Goal: Feedback & Contribution: Submit feedback/report problem

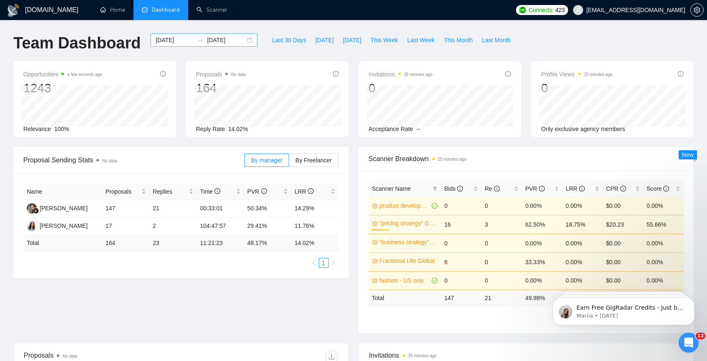
click at [162, 34] on div "2025-07-22 2025-08-21" at bounding box center [204, 39] width 107 height 13
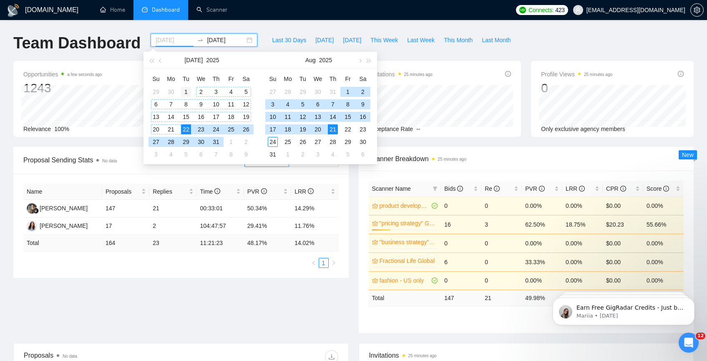
type input "2025-07-01"
click at [189, 93] on div "1" at bounding box center [186, 92] width 10 height 10
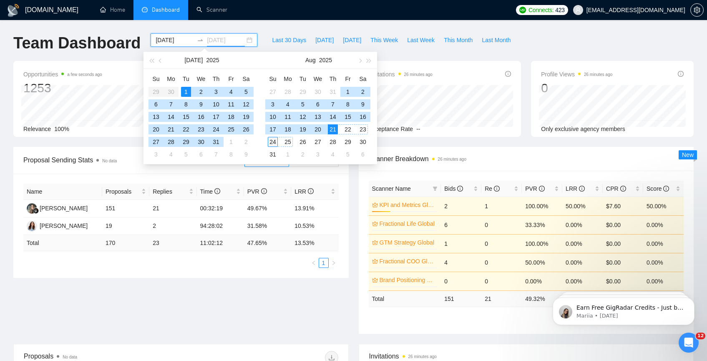
type input "[DATE]"
click at [273, 141] on div "24" at bounding box center [273, 142] width 10 height 10
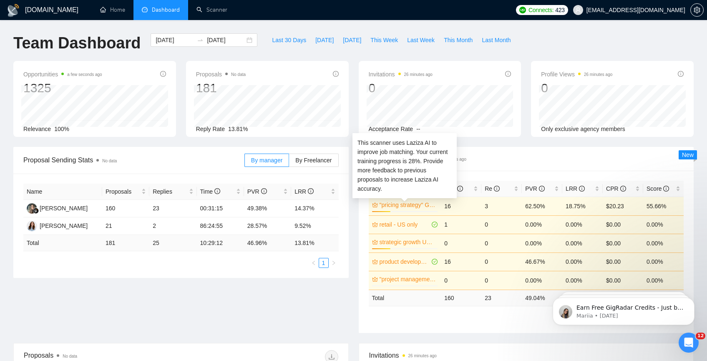
click at [406, 211] on div at bounding box center [405, 211] width 66 height 1
click at [410, 206] on link ""pricing strategy" Global" at bounding box center [408, 204] width 57 height 9
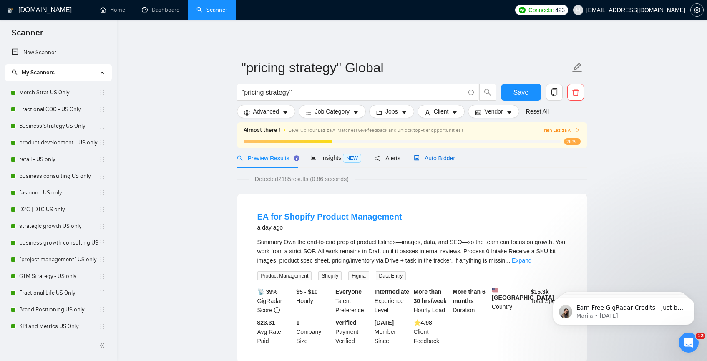
click at [425, 155] on span "Auto Bidder" at bounding box center [434, 158] width 41 height 7
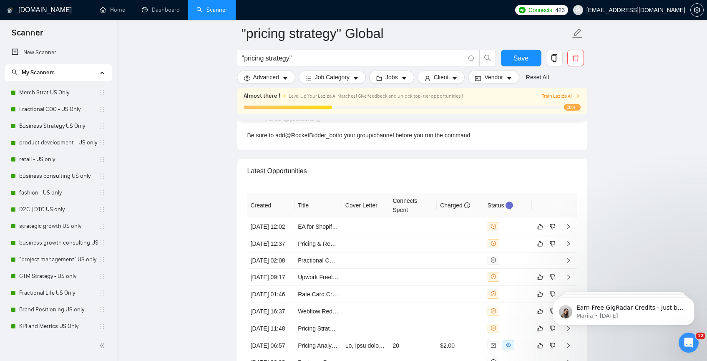
scroll to position [2085, 0]
click at [314, 231] on link "EA for Shopify Product Management" at bounding box center [345, 227] width 94 height 7
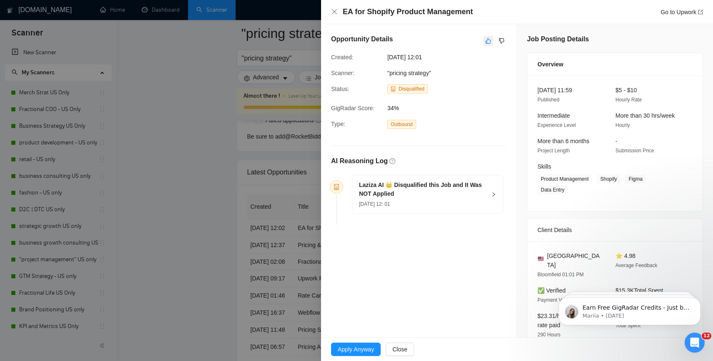
click at [486, 40] on icon "like" at bounding box center [489, 41] width 6 height 7
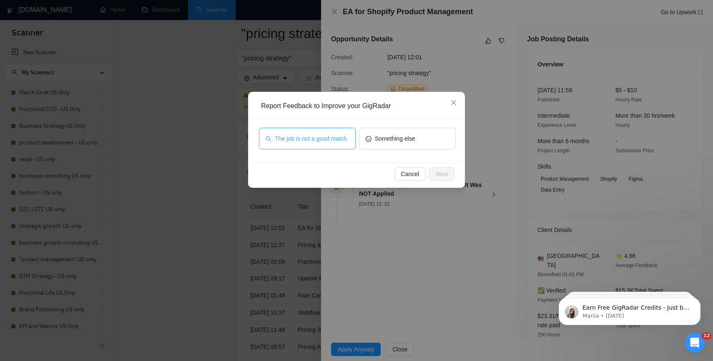
click at [339, 134] on span "The job is not a good match" at bounding box center [311, 138] width 72 height 9
click at [443, 173] on span "Next" at bounding box center [442, 173] width 12 height 9
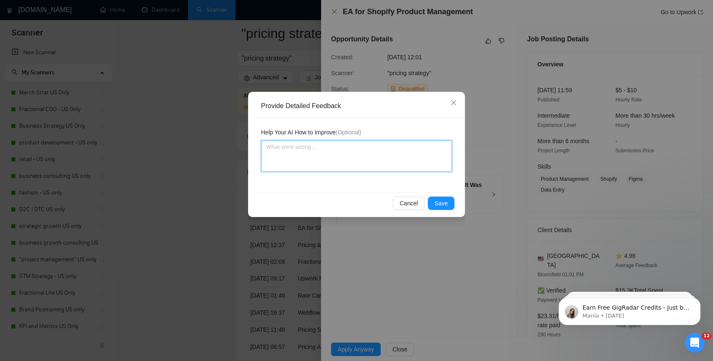
click at [348, 163] on textarea at bounding box center [356, 156] width 191 height 32
type textarea "th"
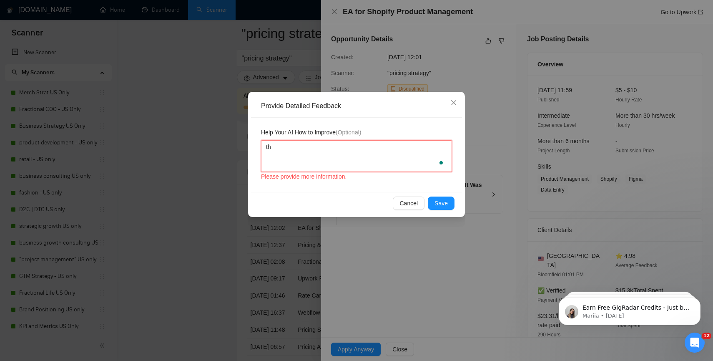
type textarea "thi"
type textarea "this"
type textarea "this w"
type textarea "this wa"
type textarea "this was"
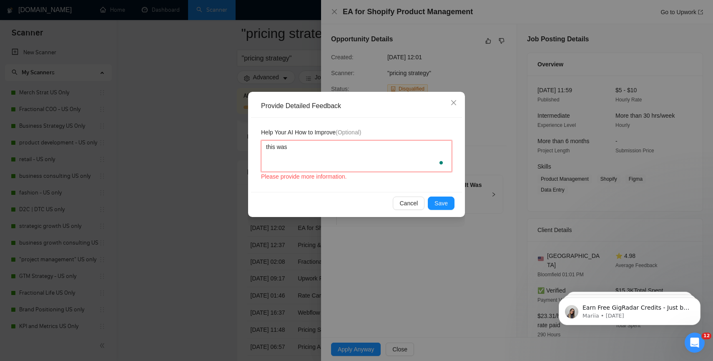
type textarea "this was a"
type textarea "this was a g"
type textarea "this was a go"
type textarea "this was a good"
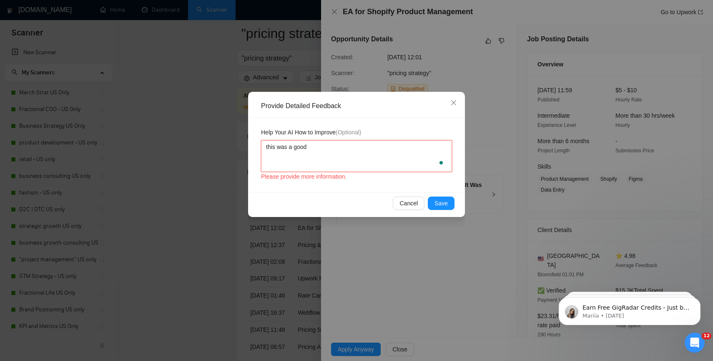
type textarea "this was a good"
type textarea "this was a good e"
type textarea "this was a good ed"
type textarea "this was a good edi"
type textarea "this was a good edit"
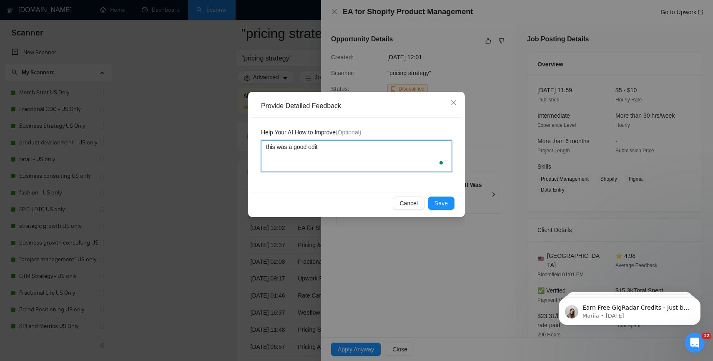
type textarea "this was a good edit,"
type textarea "this was a good edit, c"
type textarea "this was a good edit, cul"
type textarea "this was a good edit, culd"
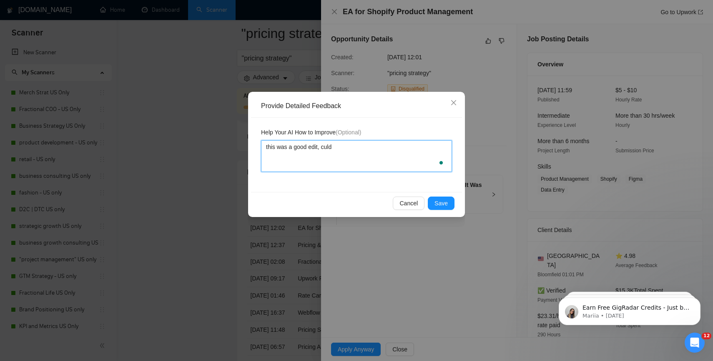
type textarea "this was a good edit, culd"
type textarea "this was a good edit, cul"
type textarea "this was a good edit, cu"
type textarea "this was a good edit, c"
type textarea "this was a good edit, co"
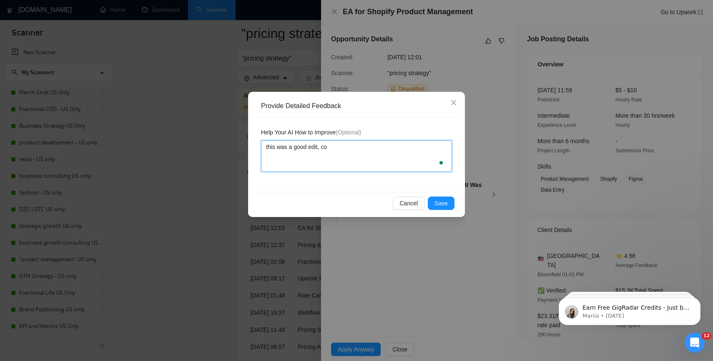
type textarea "this was a good edit, cou"
type textarea "this was a good edit, coul"
type textarea "this was a good edit, could"
type textarea "this was a good edit, could d"
type textarea "this was a good edit, could dl"
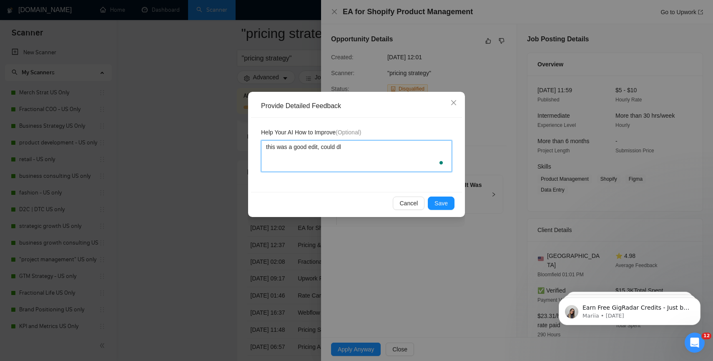
type textarea "this was a good edit, could dlo"
type textarea "this was a good edit, could dlo t"
type textarea "this was a good edit, could dlo th"
type textarea "this was a good edit, could dlo t"
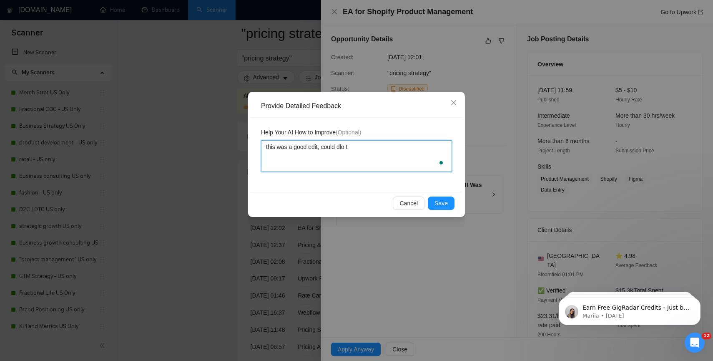
type textarea "this was a good edit, could dlo"
type textarea "this was a good edit, could dl"
type textarea "this was a good edit, could d"
type textarea "this was a good edit, could do"
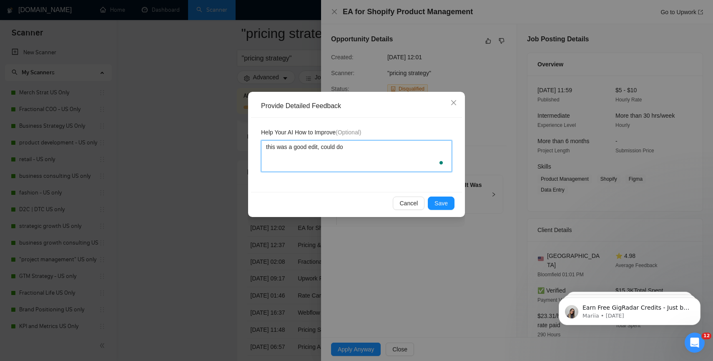
type textarea "this was a good edit, could do"
type textarea "this was a good edit, could do t"
type textarea "this was a good edit, could do the"
type textarea "this was a good edit, could do the sk"
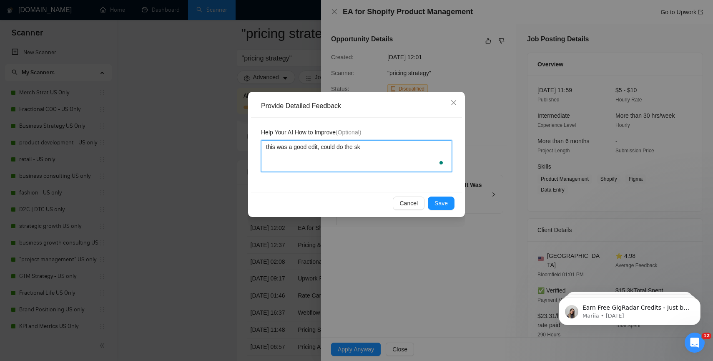
type textarea "this was a good edit, could do the ski"
type textarea "this was a good edit, could do the skil"
type textarea "this was a good edit, could do the skill"
type textarea "this was a good edit, could do the skills"
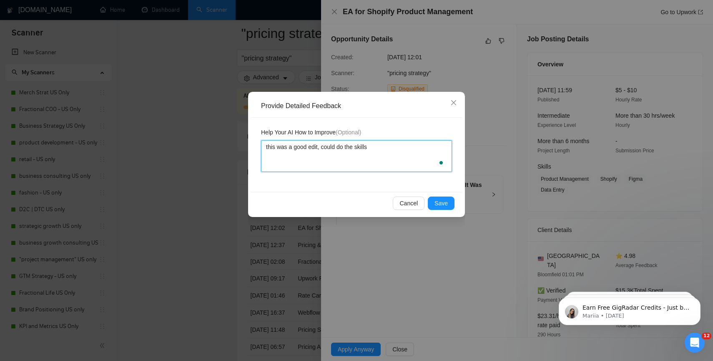
type textarea "this was a good edit, could do the skills b"
type textarea "this was a good edit, could do the skills bu"
type textarea "this was a good edit, could do the skills but"
type textarea "this was a good edit, could do the skills but t"
type textarea "this was a good edit, could do the skills but the"
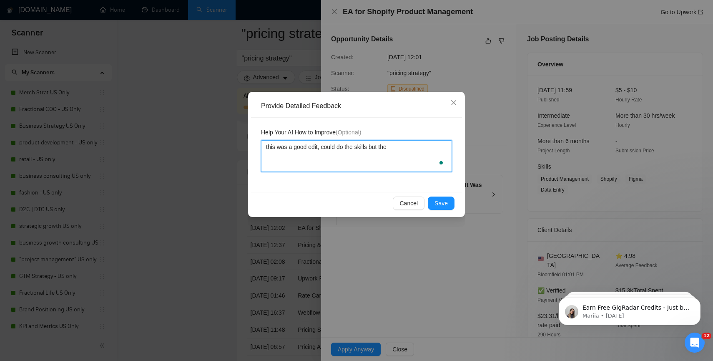
type textarea "this was a good edit, could do the skills but the"
type textarea "this was a good edit, could do the skills but the b"
type textarea "this was a good edit, could do the skills but the bu"
type textarea "this was a good edit, could do the skills but the bue"
type textarea "this was a good edit, could do the skills but the bued"
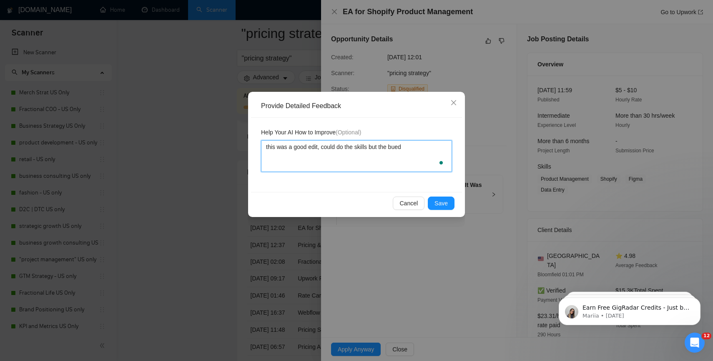
type textarea "this was a good edit, could do the skills but the bue"
type textarea "this was a good edit, could do the skills but the bu"
type textarea "this was a good edit, could do the skills but the bud"
type textarea "this was a good edit, could do the skills but the budg"
type textarea "this was a good edit, could do the skills but the budge"
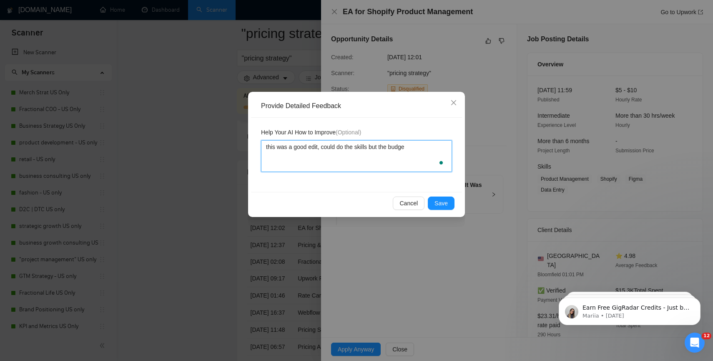
type textarea "this was a good edit, could do the skills but the budget"
type textarea "this was a good edit, could do the skills but the budget w"
type textarea "this was a good edit, could do the skills but the budget wa"
type textarea "this was a good edit, could do the skills but the budget was"
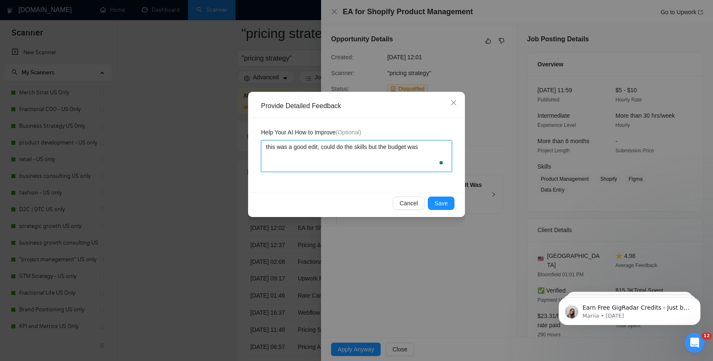
type textarea "this was a good edit, could do the skills but the budget was"
type textarea "this was a good edit, could do the skills but the budget was w"
type textarea "this was a good edit, could do the skills but the budget was way"
type textarea "this was a good edit, could do the skills but the budget was way t"
type textarea "this was a good edit, could do the skills but the budget was way to"
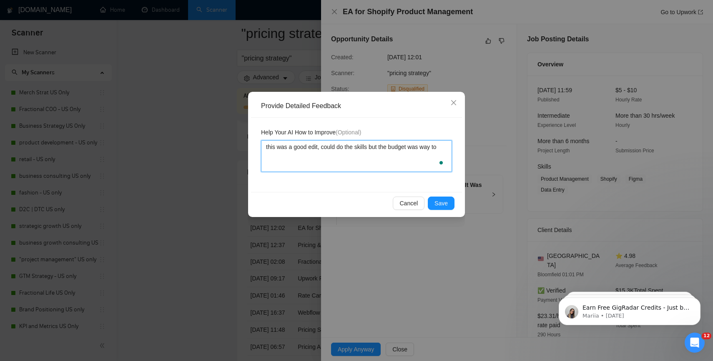
type textarea "this was a good edit, could do the skills but the budget was way too"
type textarea "this was a good edit, could do the skills but the budget was way too l"
type textarea "this was a good edit, could do the skills but the budget was way too low"
type textarea "this was a good edit, could do the skills but the budget was way too low."
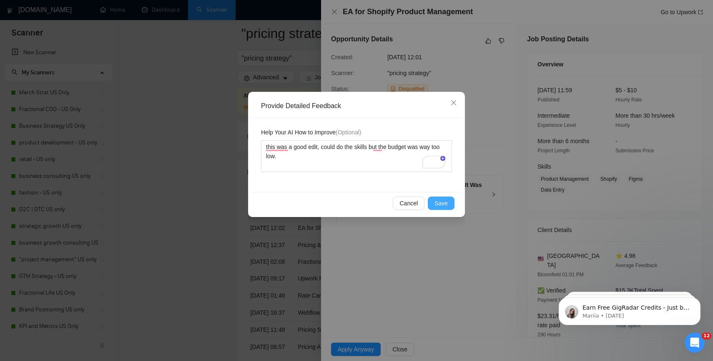
click at [448, 206] on button "Save" at bounding box center [441, 202] width 27 height 13
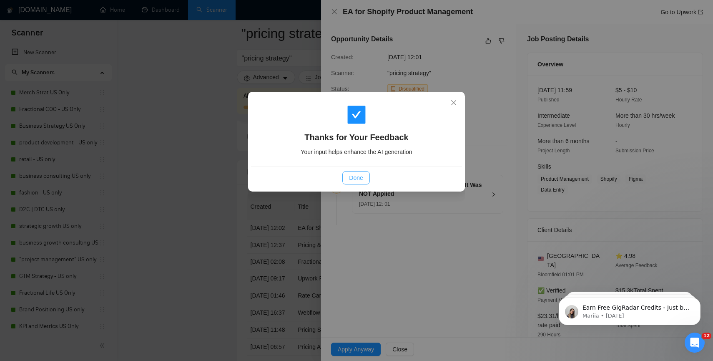
click at [361, 178] on span "Done" at bounding box center [356, 177] width 14 height 9
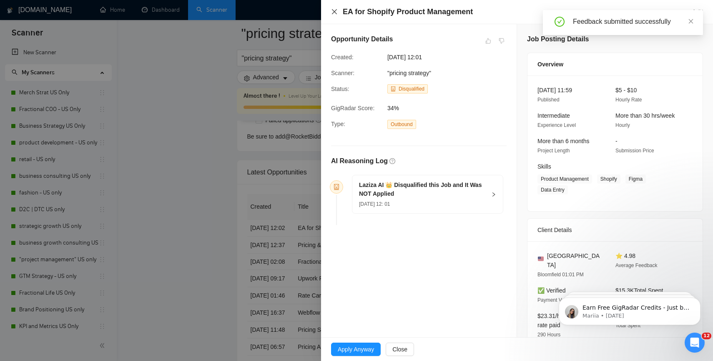
click at [333, 11] on icon "close" at bounding box center [334, 11] width 7 height 7
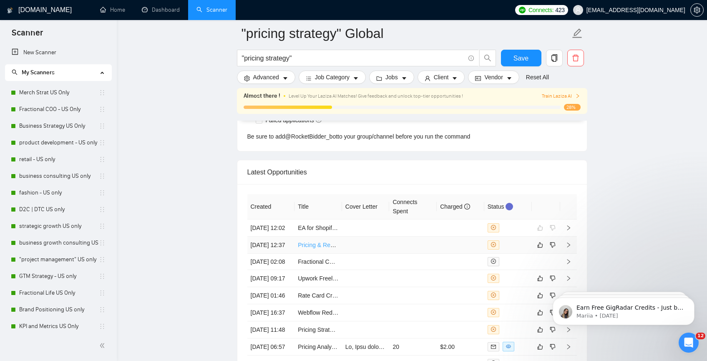
click at [333, 248] on link "Pricing & Revenue Manager for Luxury Villas in France (Courchevel & Antibes)" at bounding box center [421, 245] width 246 height 7
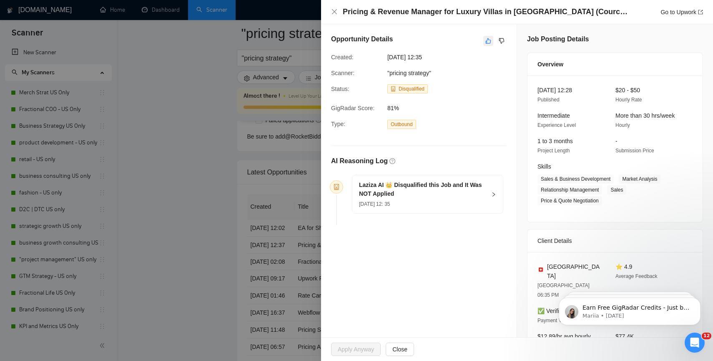
click at [486, 44] on icon "like" at bounding box center [489, 41] width 6 height 7
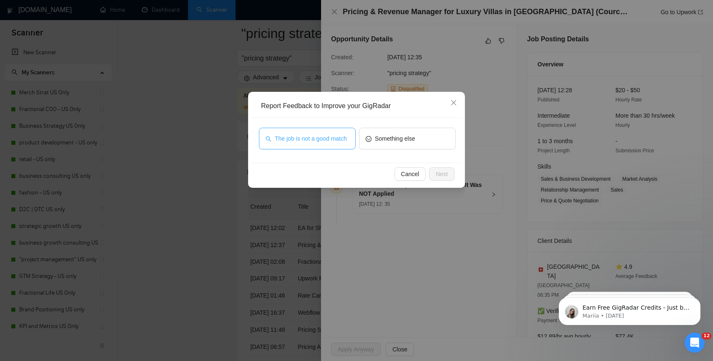
click at [329, 137] on span "The job is not a good match" at bounding box center [311, 138] width 72 height 9
click at [438, 176] on span "Next" at bounding box center [442, 173] width 12 height 9
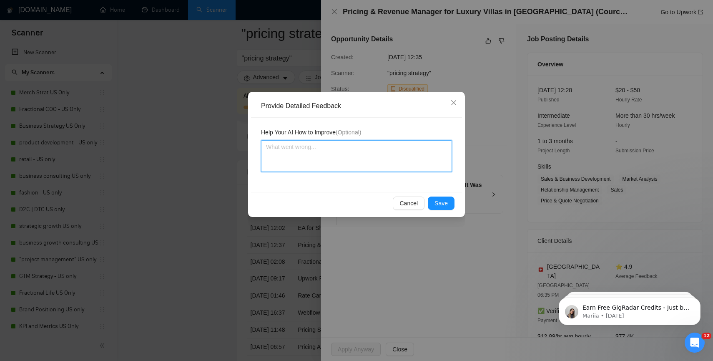
click at [381, 161] on textarea at bounding box center [356, 156] width 191 height 32
type textarea "g"
type textarea "go"
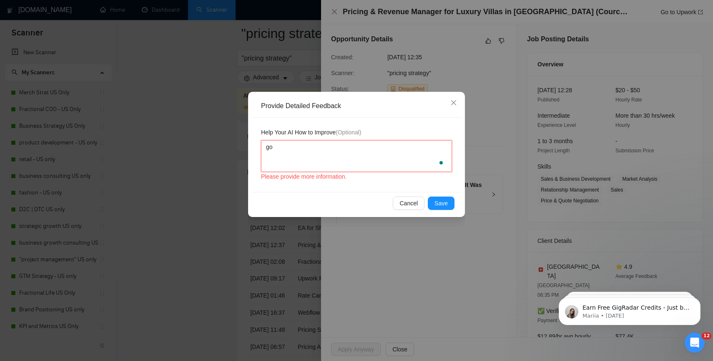
type textarea "goo"
type textarea "good"
type textarea "good s"
type textarea "good sk"
type textarea "good ski"
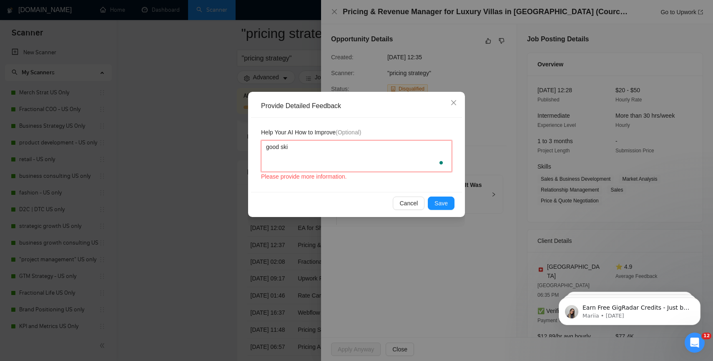
type textarea "good skil"
type textarea "good skill"
type textarea "good skill s"
type textarea "good skill se"
type textarea "good skill set"
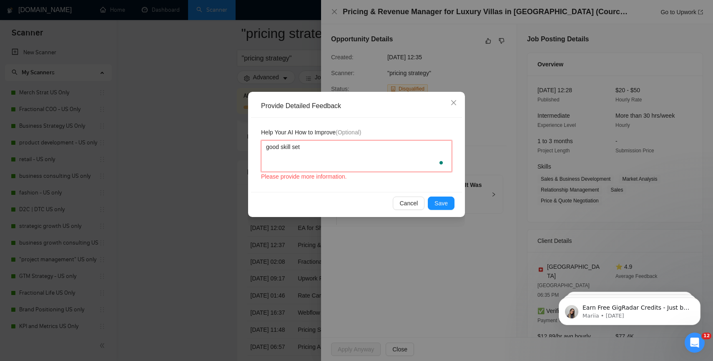
type textarea "good skill set,"
type textarea "good skill set, c"
type textarea "good skill set, co"
type textarea "good skill set, coul"
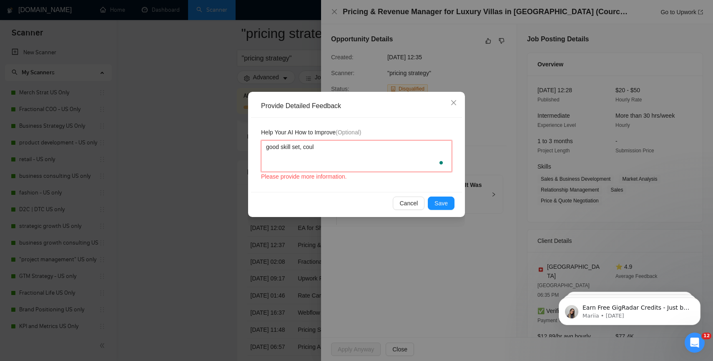
type textarea "good skill set, could"
click at [440, 201] on span "Save" at bounding box center [441, 203] width 13 height 9
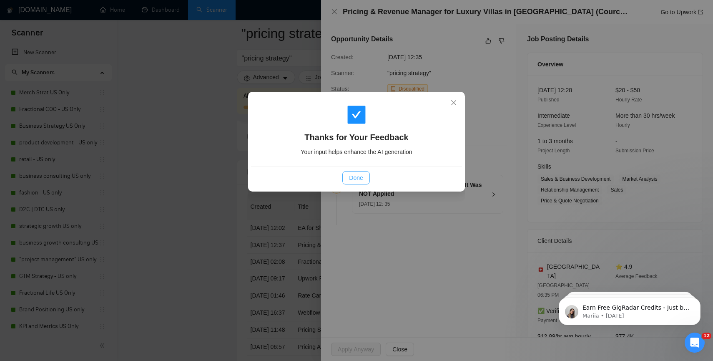
click at [359, 175] on span "Done" at bounding box center [356, 177] width 14 height 9
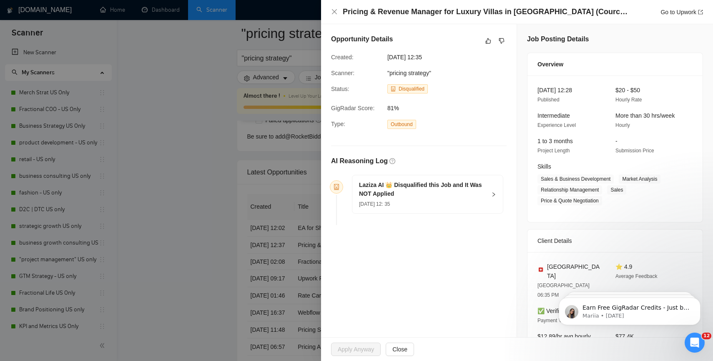
click at [173, 150] on div at bounding box center [356, 180] width 713 height 361
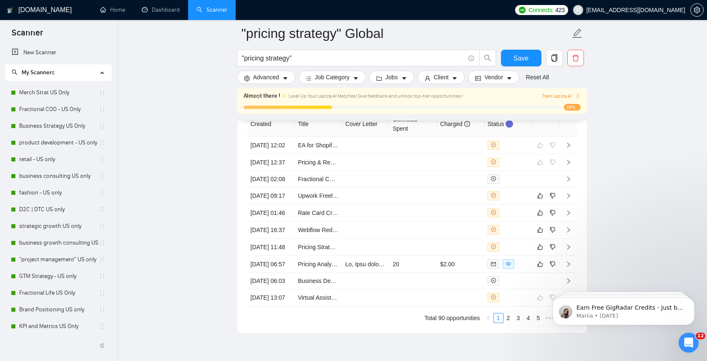
scroll to position [2169, 0]
click at [538, 198] on icon "like" at bounding box center [540, 194] width 6 height 7
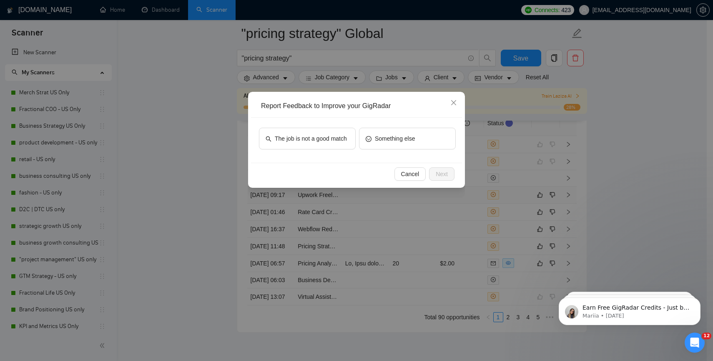
click at [314, 152] on div "The job is not a good match Something else" at bounding box center [356, 140] width 211 height 45
click at [317, 141] on span "The job is not a good match" at bounding box center [311, 138] width 72 height 9
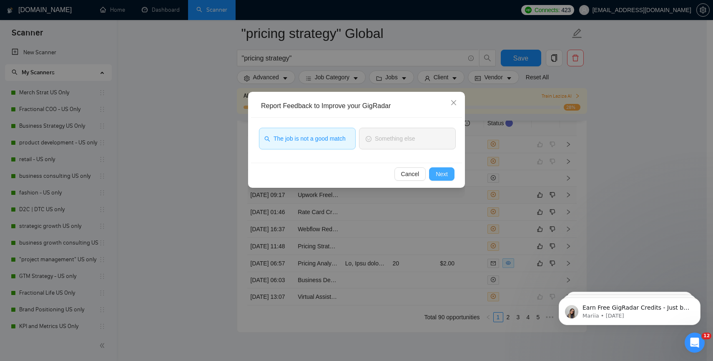
click at [432, 170] on button "Next" at bounding box center [441, 173] width 25 height 13
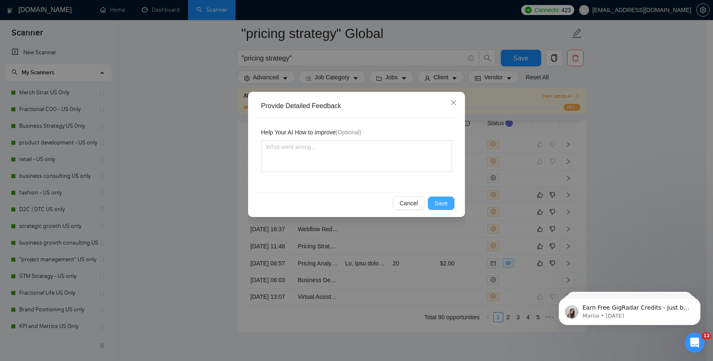
click at [435, 204] on span "Save" at bounding box center [441, 203] width 13 height 9
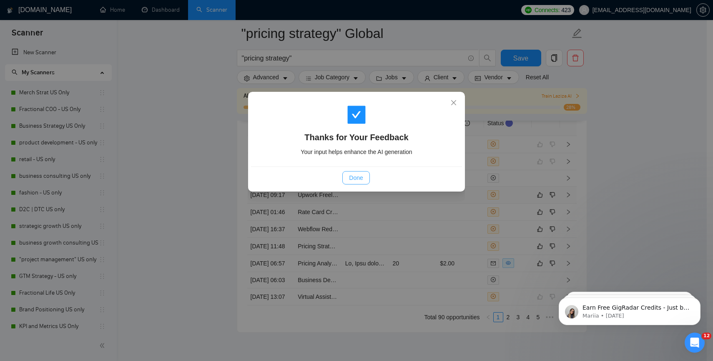
click at [352, 175] on span "Done" at bounding box center [356, 177] width 14 height 9
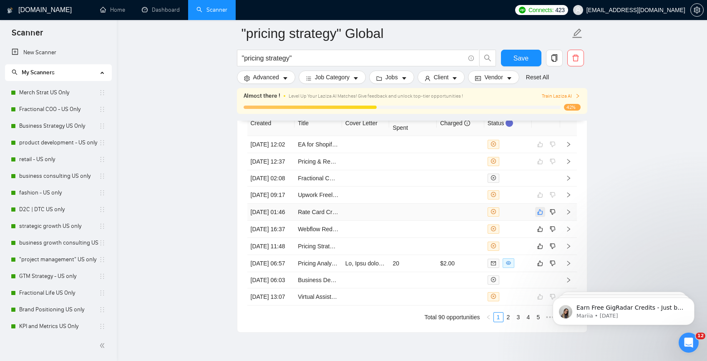
click at [539, 214] on icon "like" at bounding box center [539, 211] width 5 height 5
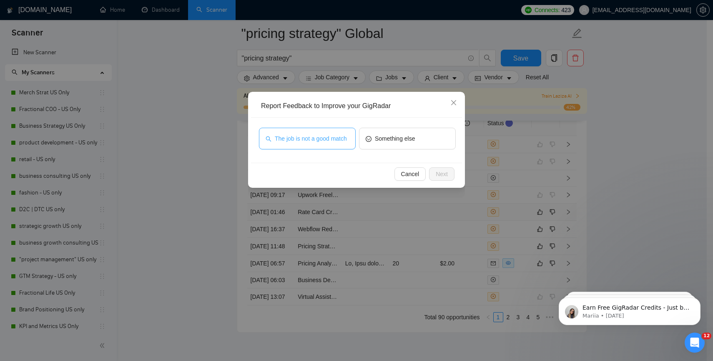
click at [336, 138] on span "The job is not a good match" at bounding box center [311, 138] width 72 height 9
click at [443, 174] on span "Next" at bounding box center [442, 173] width 12 height 9
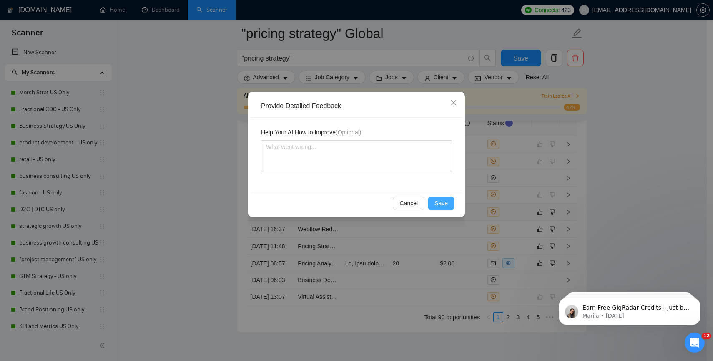
click at [433, 199] on button "Save" at bounding box center [441, 202] width 27 height 13
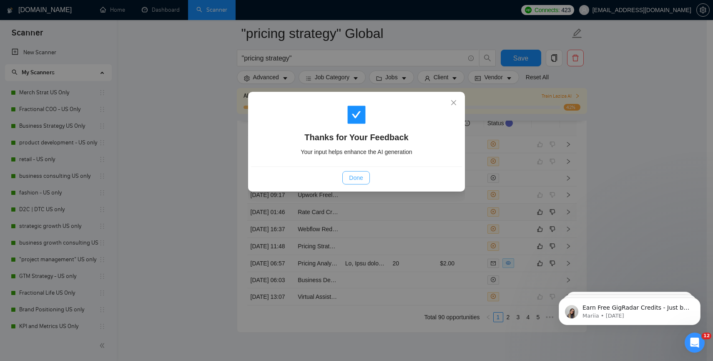
click at [356, 173] on span "Done" at bounding box center [356, 177] width 14 height 9
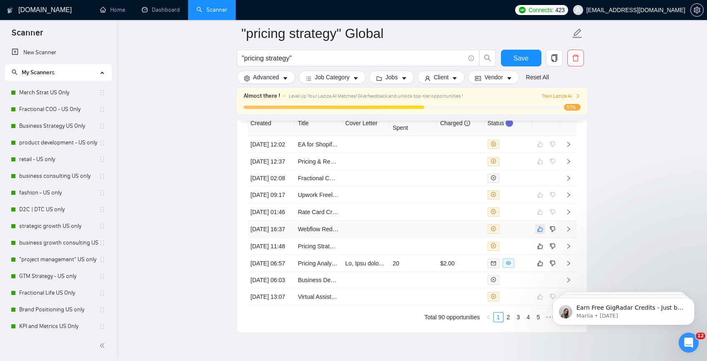
click at [541, 232] on icon "like" at bounding box center [540, 229] width 6 height 7
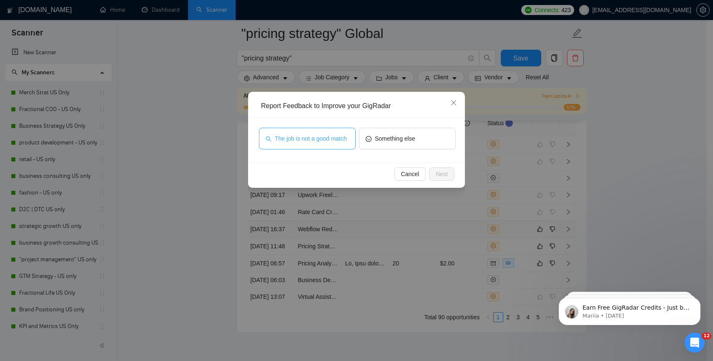
click at [312, 134] on span "The job is not a good match" at bounding box center [311, 138] width 72 height 9
click at [444, 174] on span "Next" at bounding box center [442, 173] width 12 height 9
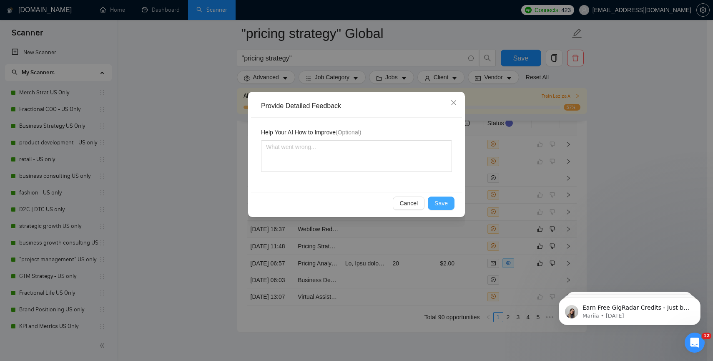
click at [441, 197] on div "Cancel Save" at bounding box center [356, 203] width 211 height 22
click at [441, 198] on button "Save" at bounding box center [441, 202] width 27 height 13
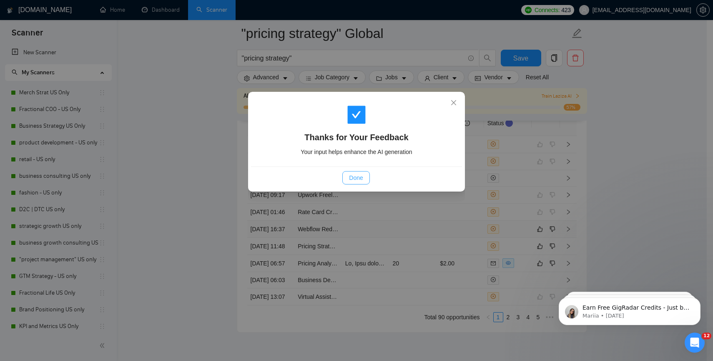
click at [361, 180] on span "Done" at bounding box center [356, 177] width 14 height 9
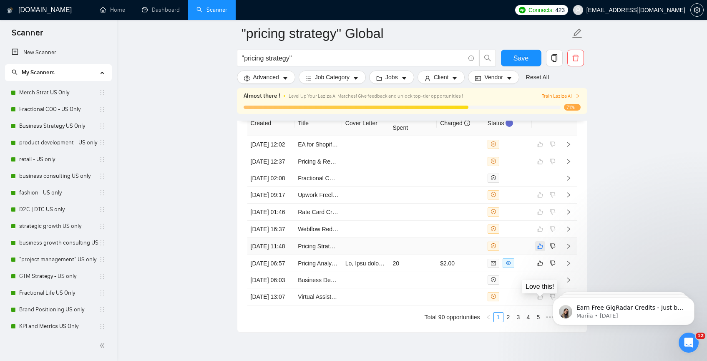
click at [540, 249] on icon "like" at bounding box center [540, 246] width 6 height 7
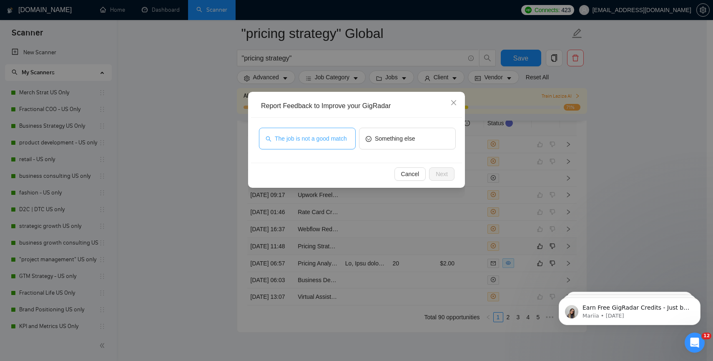
click at [321, 135] on span "The job is not a good match" at bounding box center [311, 138] width 72 height 9
click at [433, 175] on button "Next" at bounding box center [441, 173] width 25 height 13
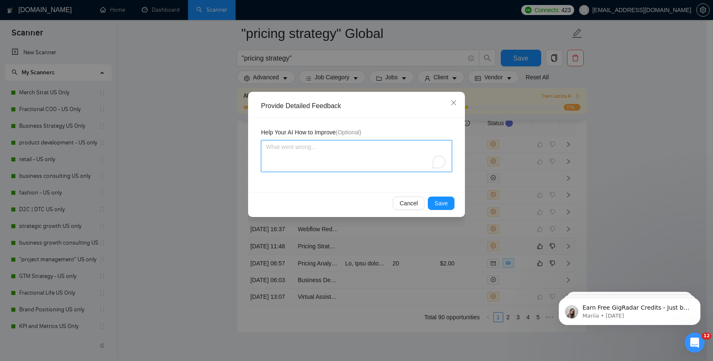
click at [347, 147] on textarea "To enrich screen reader interactions, please activate Accessibility in Grammarl…" at bounding box center [356, 156] width 191 height 32
click at [442, 203] on span "Save" at bounding box center [441, 203] width 13 height 9
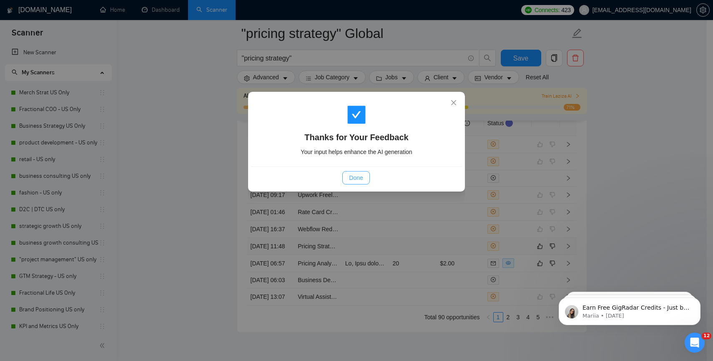
click at [358, 179] on span "Done" at bounding box center [356, 177] width 14 height 9
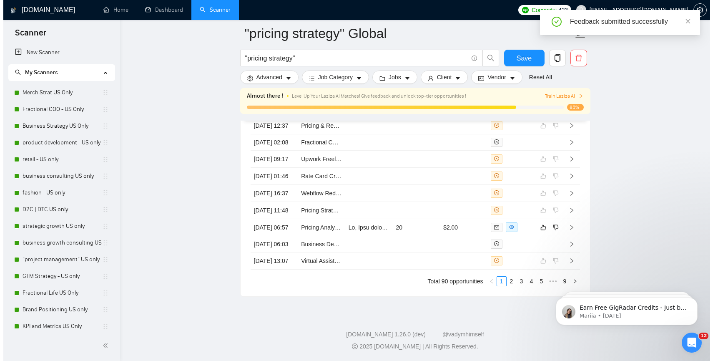
scroll to position [2289, 0]
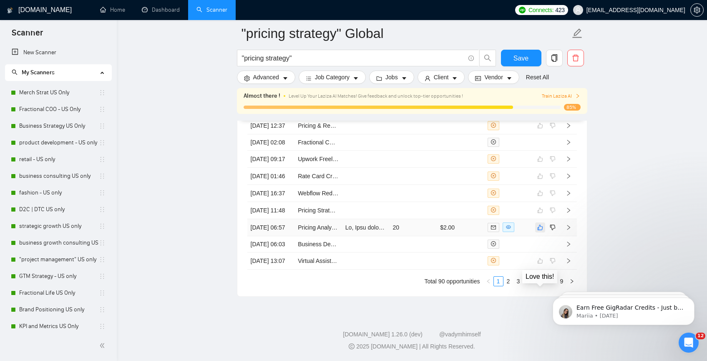
click at [540, 224] on icon "like" at bounding box center [539, 226] width 5 height 5
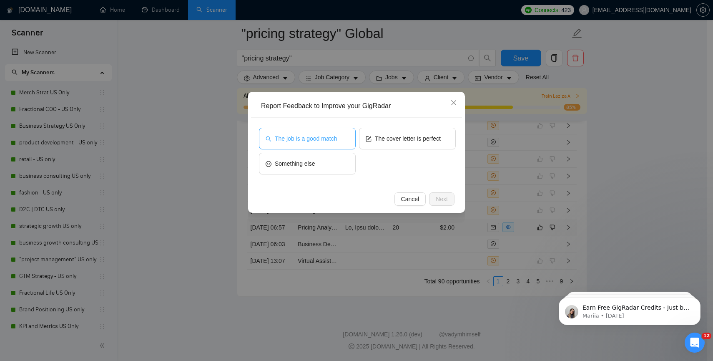
click at [342, 142] on button "The job is a good match" at bounding box center [307, 139] width 97 height 22
click at [449, 199] on button "Next" at bounding box center [441, 198] width 25 height 13
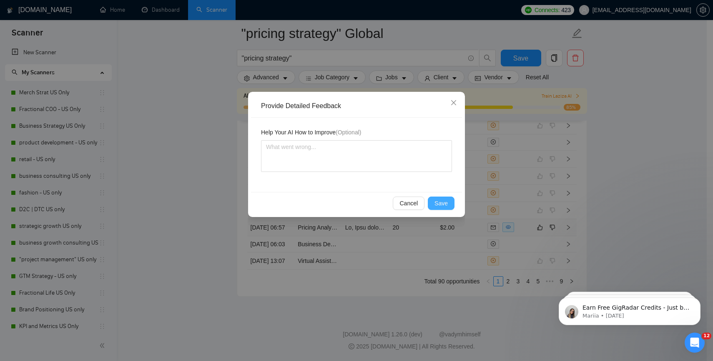
click at [435, 204] on span "Save" at bounding box center [441, 203] width 13 height 9
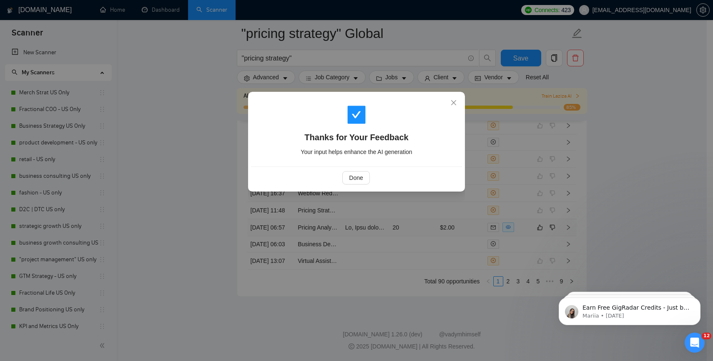
click at [385, 210] on div "Thanks for Your Feedback Your input helps enhance the AI generation Done" at bounding box center [356, 180] width 713 height 361
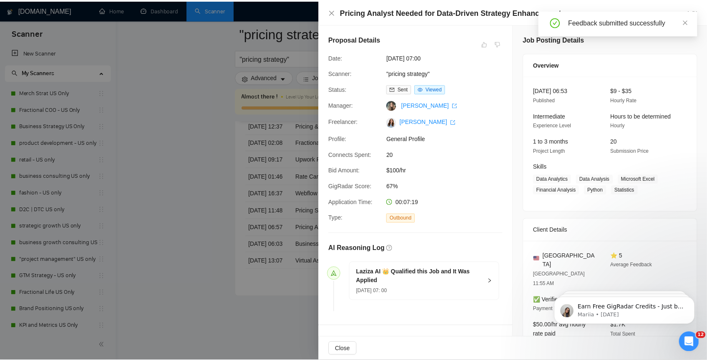
scroll to position [2289, 0]
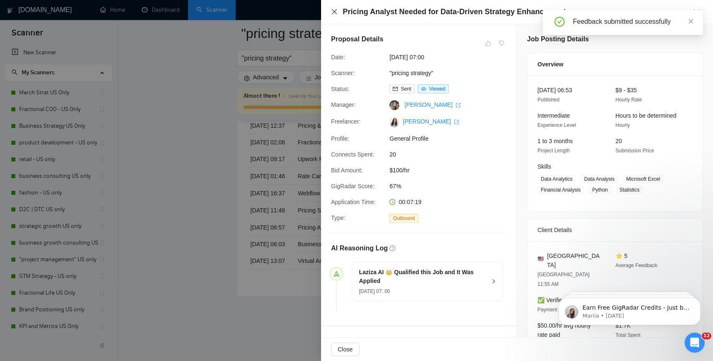
click at [331, 9] on icon "close" at bounding box center [334, 11] width 7 height 7
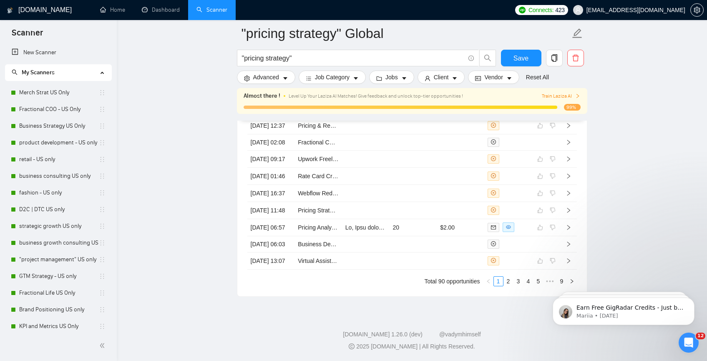
click at [510, 284] on link "2" at bounding box center [508, 281] width 9 height 9
click at [537, 258] on icon "like" at bounding box center [539, 260] width 5 height 5
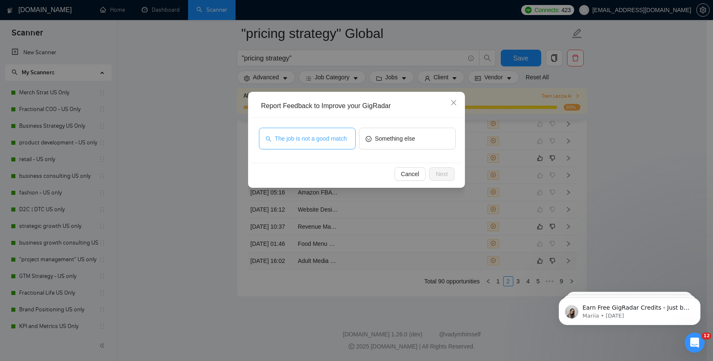
click at [315, 141] on span "The job is not a good match" at bounding box center [311, 138] width 72 height 9
click at [451, 176] on button "Next" at bounding box center [441, 173] width 25 height 13
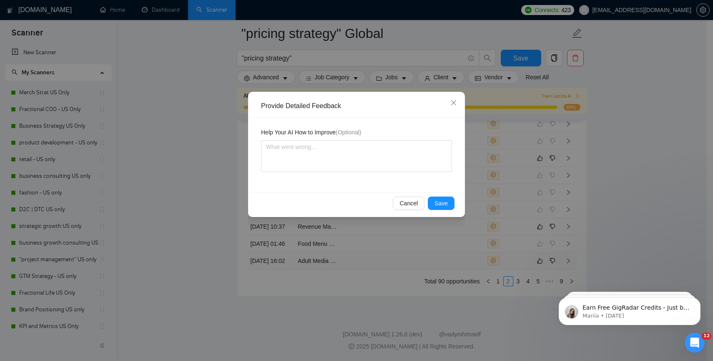
click at [446, 193] on div "Provide Detailed Feedback Help Your AI How to Improve (Optional) Cancel Save" at bounding box center [356, 154] width 217 height 125
click at [445, 195] on div "Cancel Save" at bounding box center [356, 203] width 211 height 22
click at [444, 206] on span "Save" at bounding box center [441, 203] width 13 height 9
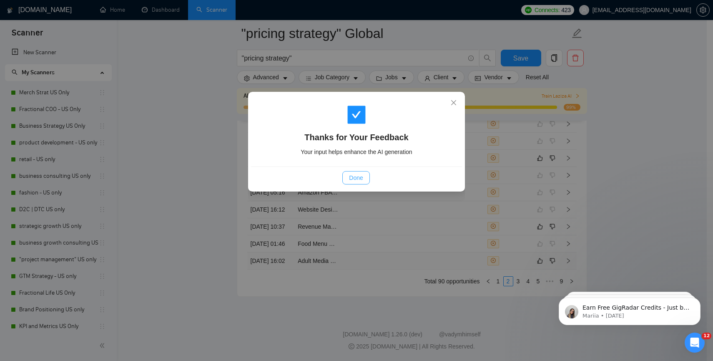
click at [355, 176] on span "Done" at bounding box center [356, 177] width 14 height 9
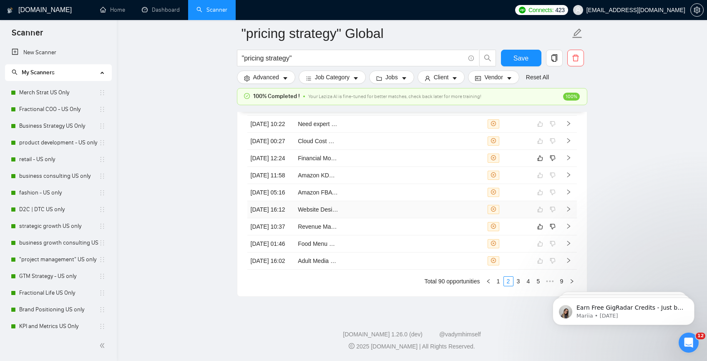
scroll to position [2251, 0]
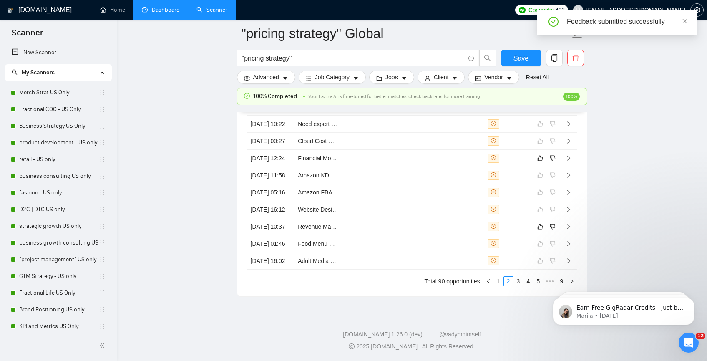
click at [157, 8] on link "Dashboard" at bounding box center [161, 9] width 38 height 7
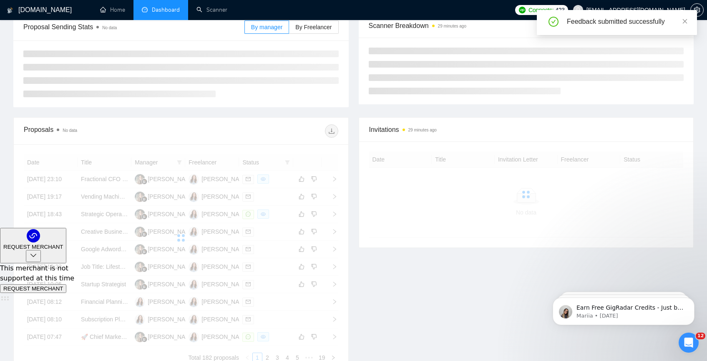
scroll to position [151, 0]
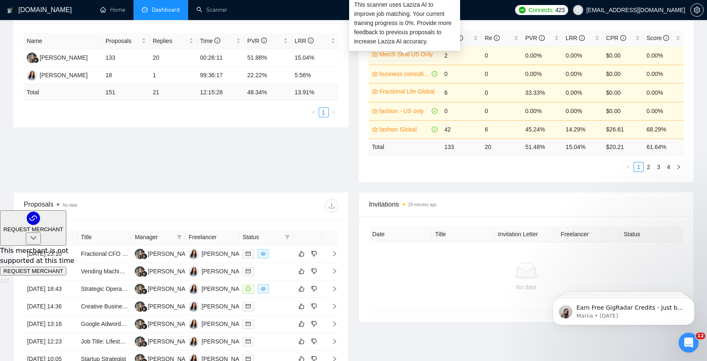
click at [386, 57] on link "Merch Strat US Only" at bounding box center [408, 54] width 57 height 9
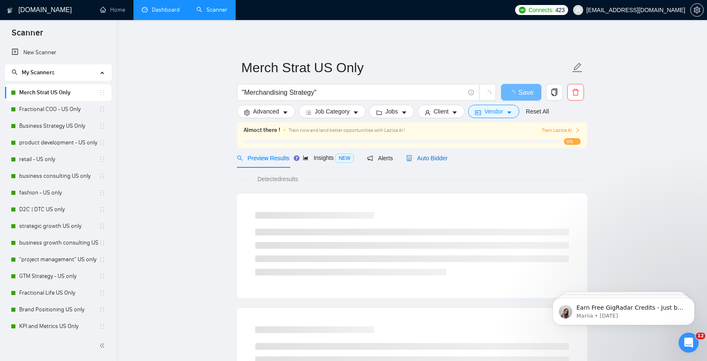
click at [443, 161] on span "Auto Bidder" at bounding box center [426, 158] width 41 height 7
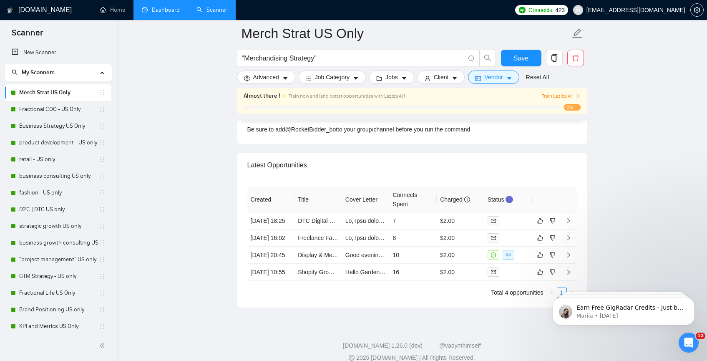
scroll to position [2118, 0]
click at [541, 225] on icon "like" at bounding box center [540, 222] width 6 height 7
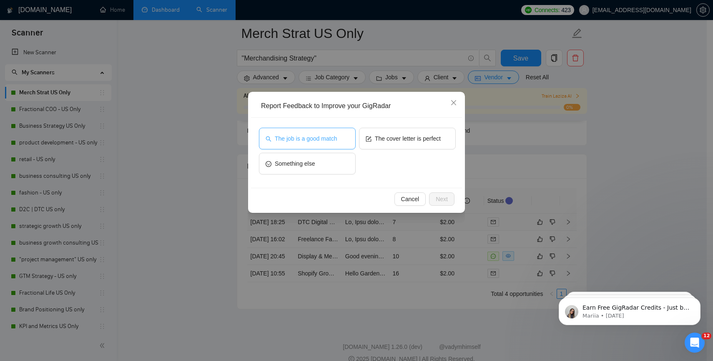
click at [279, 137] on span "The job is a good match" at bounding box center [306, 138] width 62 height 9
click at [437, 204] on button "Next" at bounding box center [441, 198] width 25 height 13
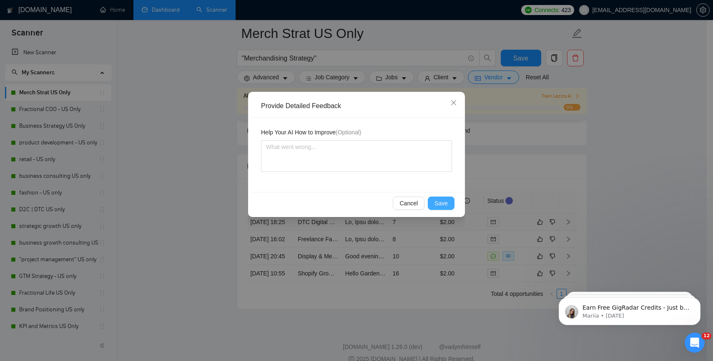
click at [438, 208] on button "Save" at bounding box center [441, 202] width 27 height 13
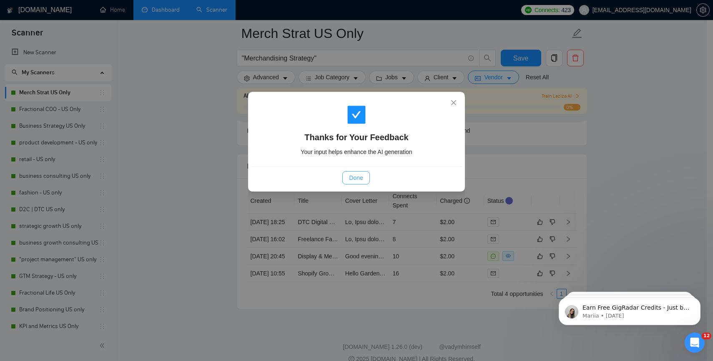
click at [354, 178] on span "Done" at bounding box center [356, 177] width 14 height 9
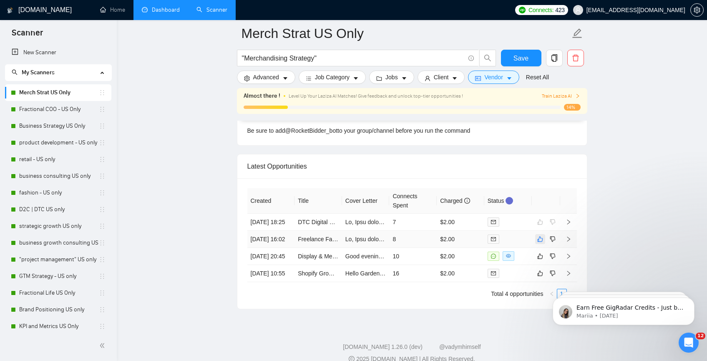
click at [544, 244] on button "button" at bounding box center [540, 239] width 10 height 10
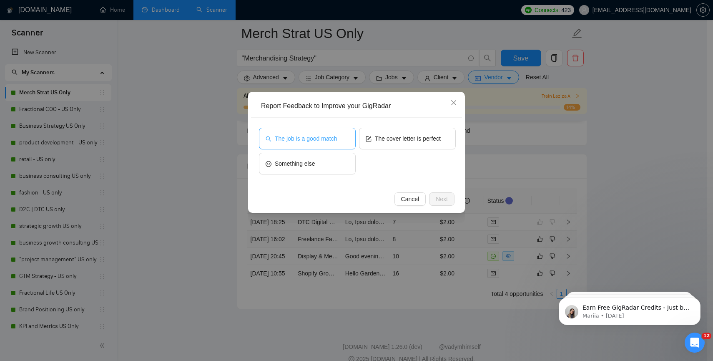
click at [337, 135] on span "The job is a good match" at bounding box center [306, 138] width 62 height 9
click at [449, 199] on button "Next" at bounding box center [441, 198] width 25 height 13
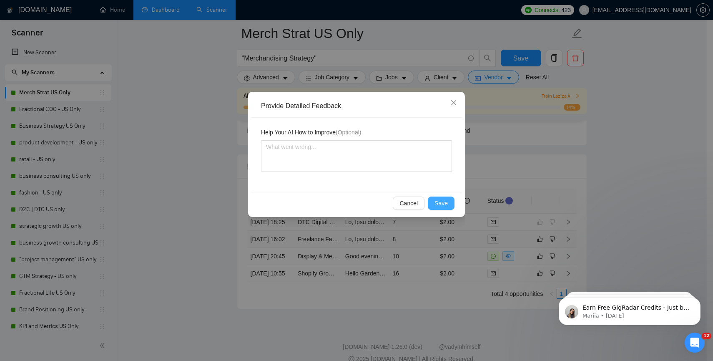
click at [442, 204] on span "Save" at bounding box center [441, 203] width 13 height 9
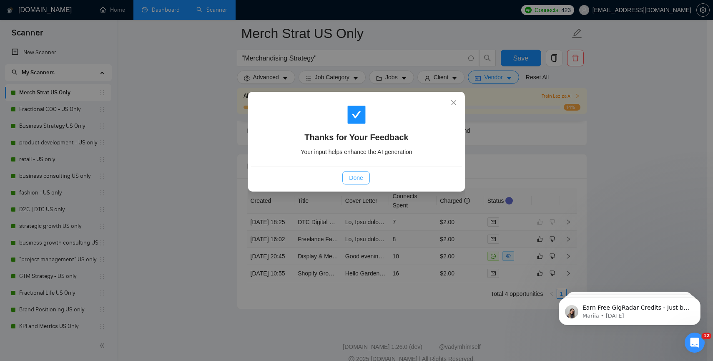
click at [355, 178] on span "Done" at bounding box center [356, 177] width 14 height 9
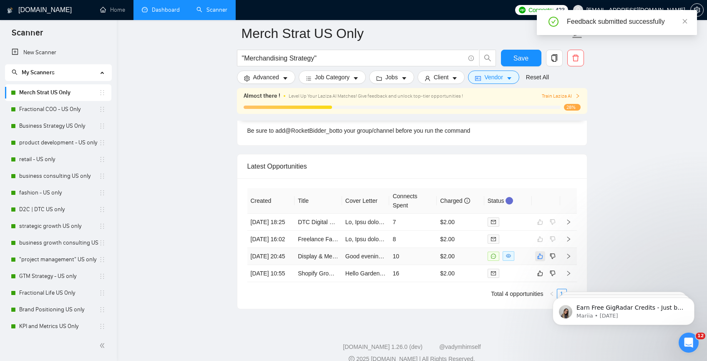
click at [540, 259] on icon "like" at bounding box center [539, 255] width 5 height 5
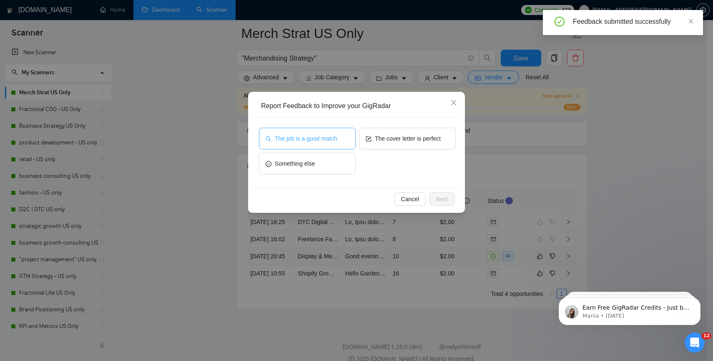
click at [326, 139] on span "The job is a good match" at bounding box center [306, 138] width 62 height 9
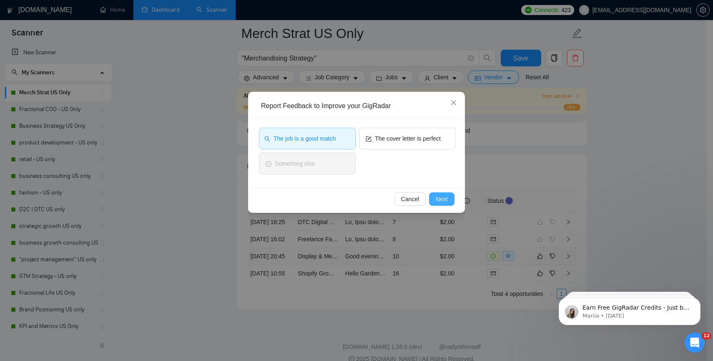
click at [435, 201] on button "Next" at bounding box center [441, 198] width 25 height 13
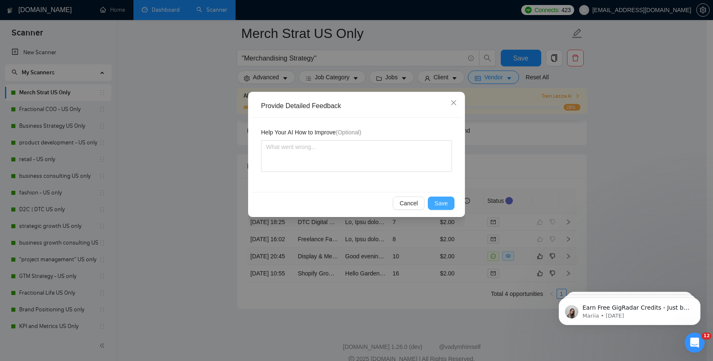
click at [435, 201] on span "Save" at bounding box center [441, 203] width 13 height 9
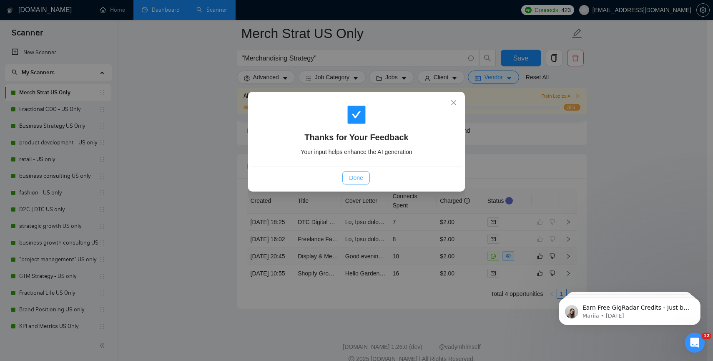
click at [364, 179] on button "Done" at bounding box center [355, 177] width 27 height 13
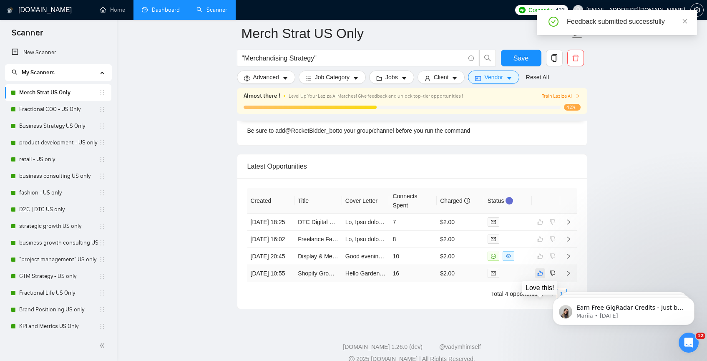
click at [542, 277] on icon "like" at bounding box center [540, 273] width 6 height 7
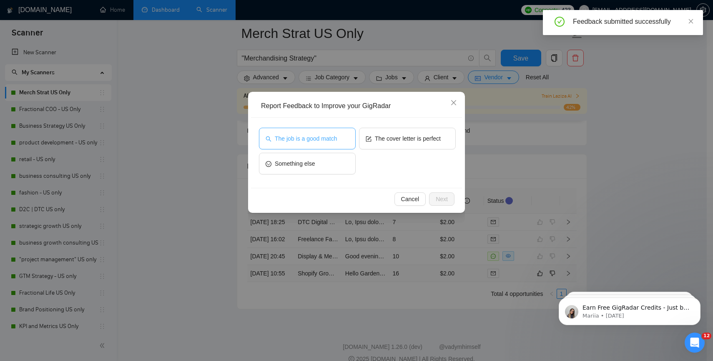
click at [331, 136] on span "The job is a good match" at bounding box center [306, 138] width 62 height 9
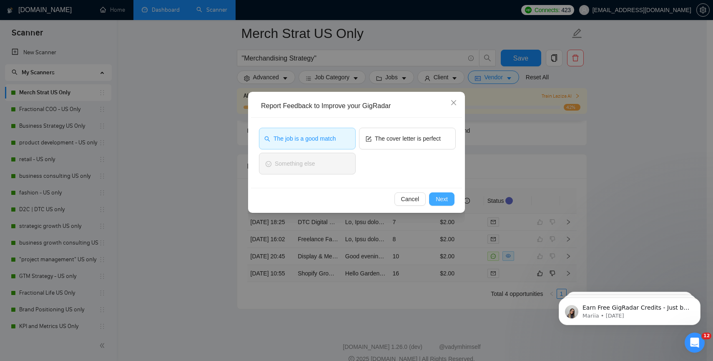
click at [439, 202] on span "Next" at bounding box center [442, 198] width 12 height 9
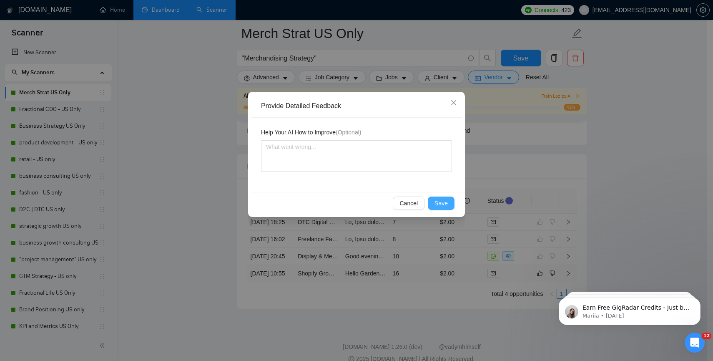
click at [438, 206] on span "Save" at bounding box center [441, 203] width 13 height 9
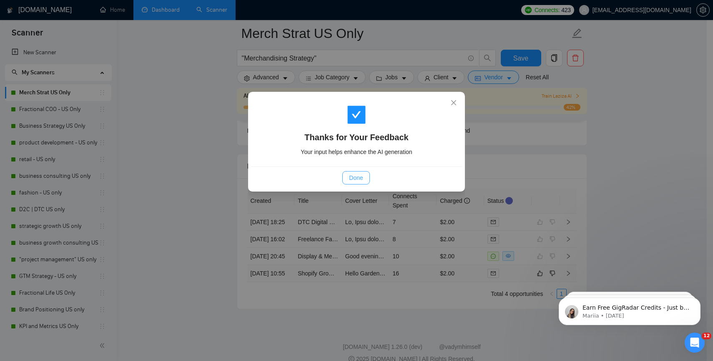
click at [356, 179] on span "Done" at bounding box center [356, 177] width 14 height 9
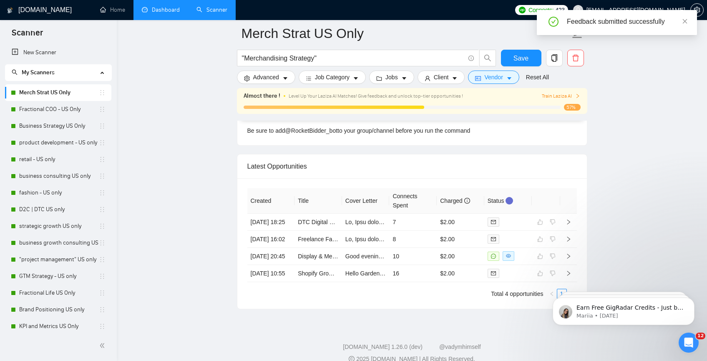
click at [202, 13] on link "Scanner" at bounding box center [211, 9] width 31 height 7
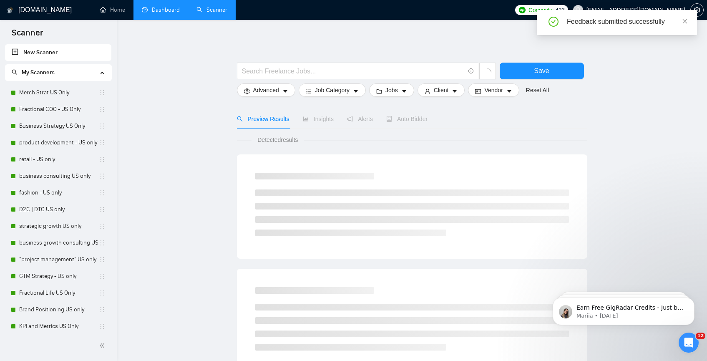
click at [149, 8] on link "Dashboard" at bounding box center [161, 9] width 38 height 7
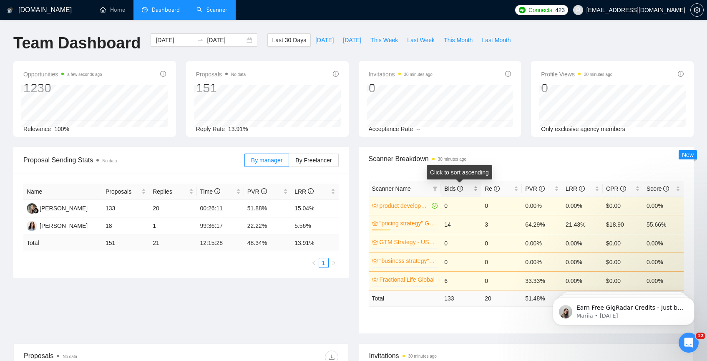
click at [454, 191] on span "Bids" at bounding box center [453, 188] width 19 height 7
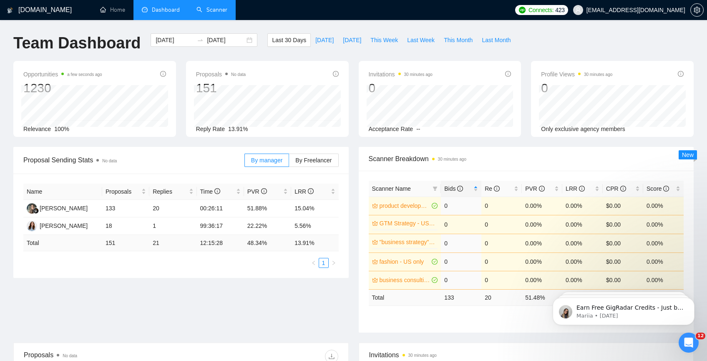
click at [401, 222] on link "GTM Strategy - US only" at bounding box center [408, 223] width 57 height 9
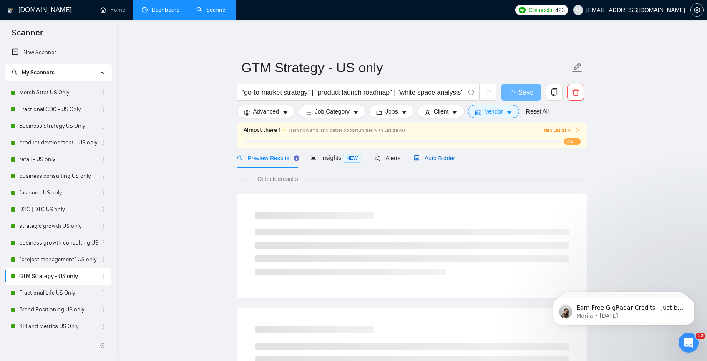
click at [436, 161] on div "Auto Bidder" at bounding box center [434, 158] width 41 height 9
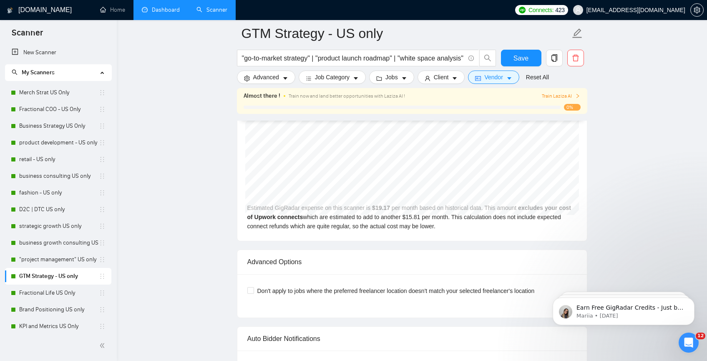
scroll to position [2060, 0]
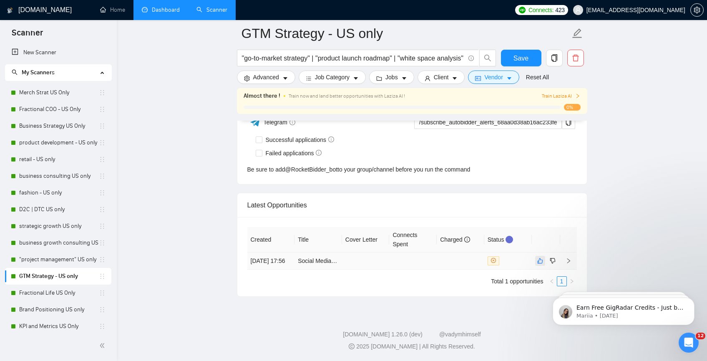
click at [538, 258] on icon "like" at bounding box center [540, 260] width 6 height 7
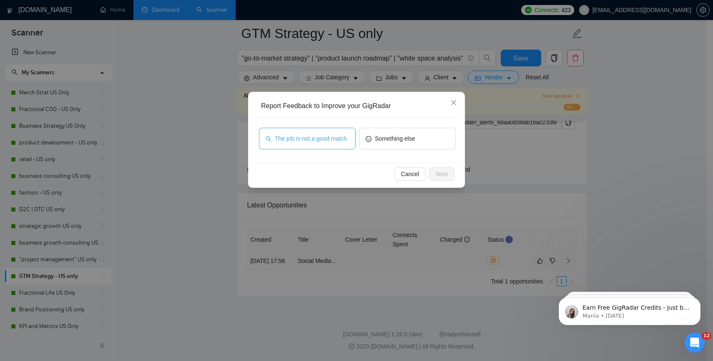
click at [300, 143] on span "The job is not a good match" at bounding box center [311, 138] width 72 height 9
click at [444, 172] on span "Next" at bounding box center [442, 173] width 12 height 9
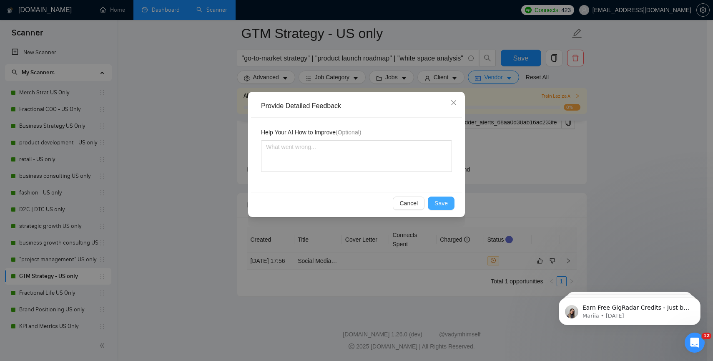
click at [433, 201] on button "Save" at bounding box center [441, 202] width 27 height 13
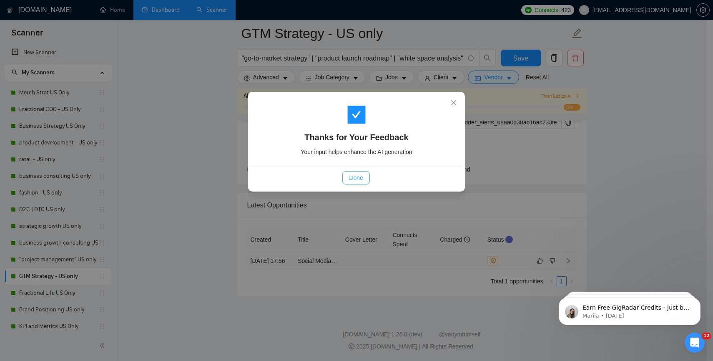
click at [353, 175] on span "Done" at bounding box center [356, 177] width 14 height 9
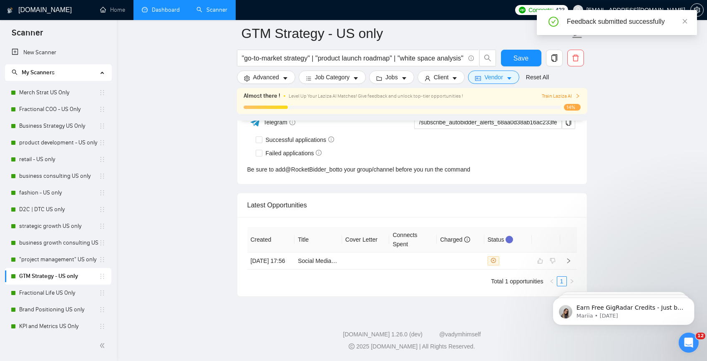
click at [161, 13] on link "Dashboard" at bounding box center [161, 9] width 38 height 7
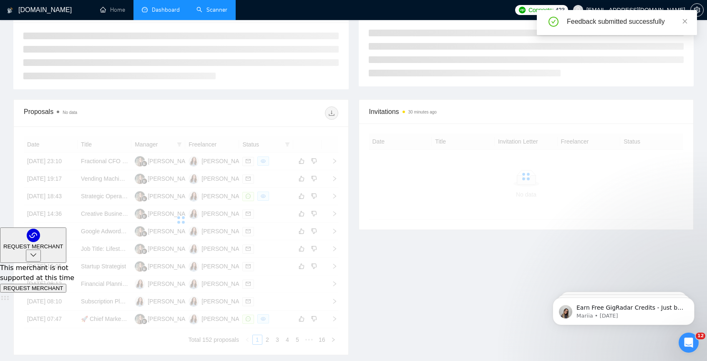
scroll to position [151, 0]
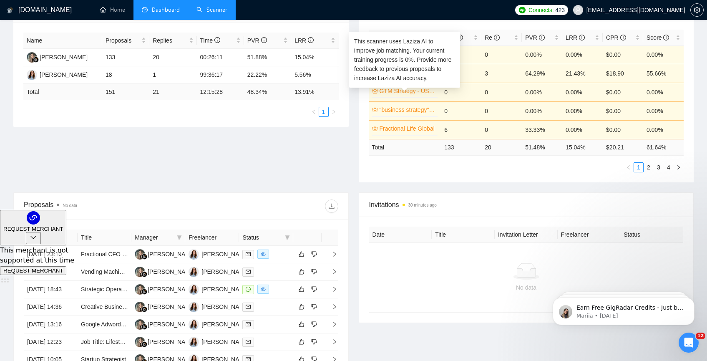
click at [402, 94] on link "GTM Strategy - US only" at bounding box center [408, 90] width 57 height 9
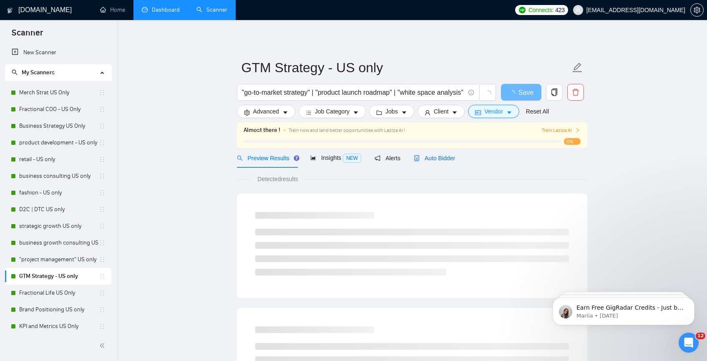
click at [446, 161] on div "Auto Bidder" at bounding box center [434, 158] width 41 height 9
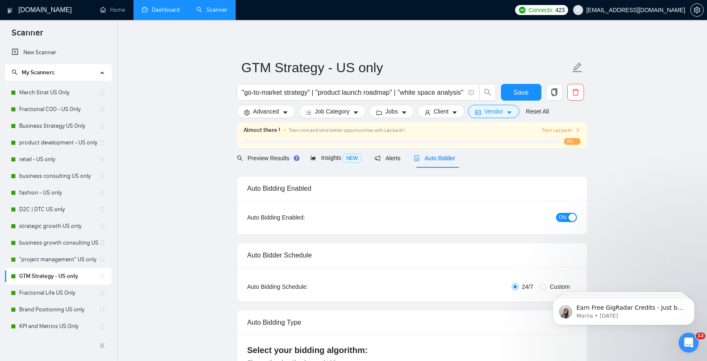
click at [166, 11] on link "Dashboard" at bounding box center [161, 9] width 38 height 7
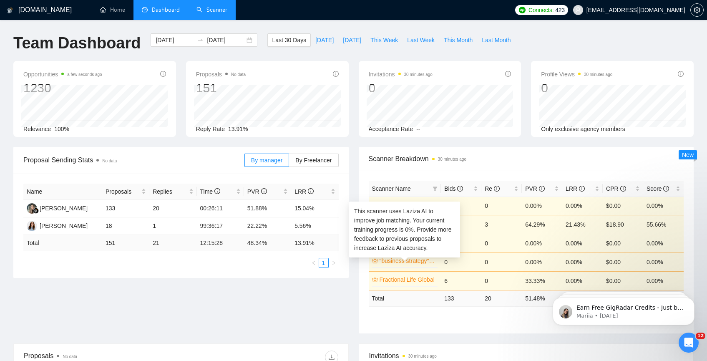
click at [412, 259] on link ""business strategy" Global" at bounding box center [408, 260] width 57 height 9
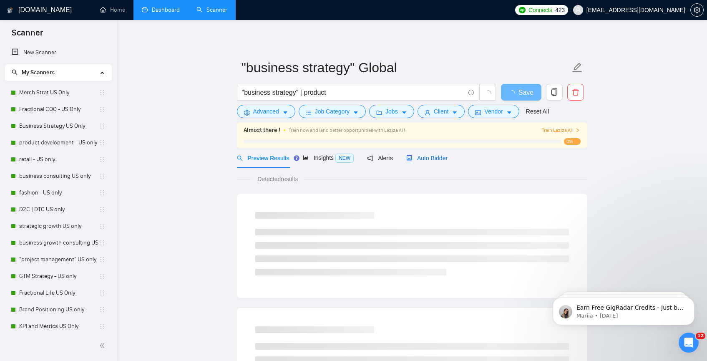
click at [440, 161] on span "Auto Bidder" at bounding box center [426, 158] width 41 height 7
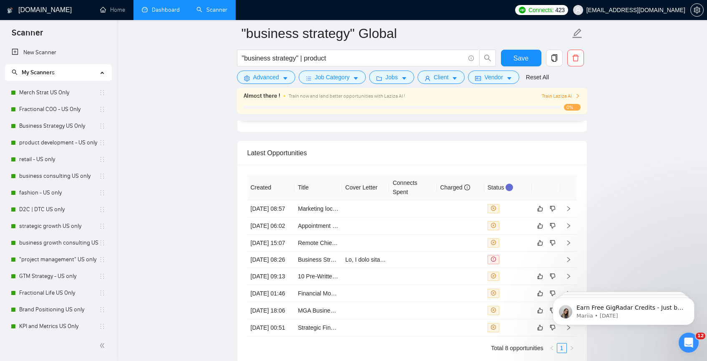
scroll to position [2120, 0]
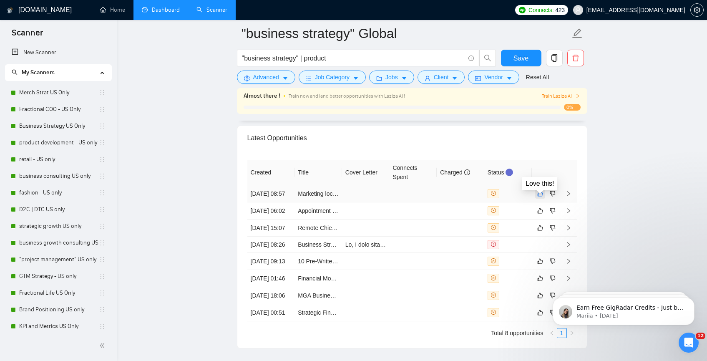
click at [539, 197] on icon "like" at bounding box center [540, 193] width 6 height 7
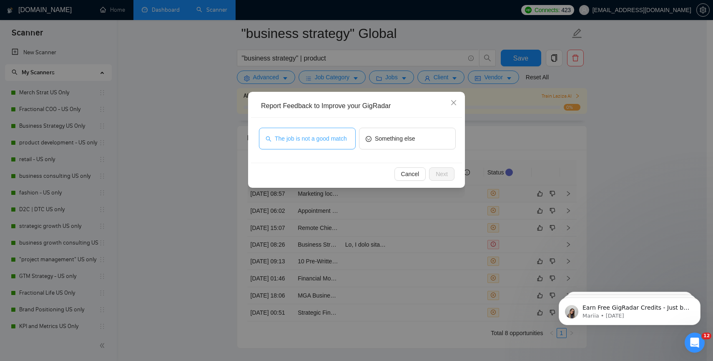
click at [301, 137] on span "The job is not a good match" at bounding box center [311, 138] width 72 height 9
click at [453, 173] on button "Next" at bounding box center [441, 173] width 25 height 13
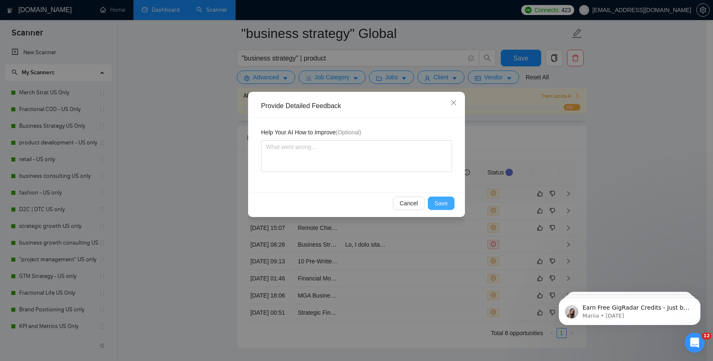
click at [439, 201] on span "Save" at bounding box center [441, 203] width 13 height 9
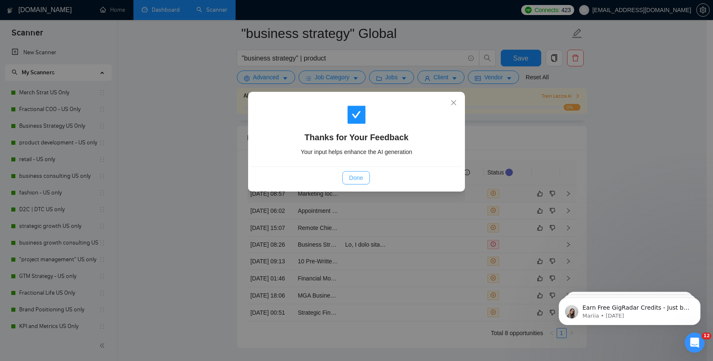
click at [354, 176] on span "Done" at bounding box center [356, 177] width 14 height 9
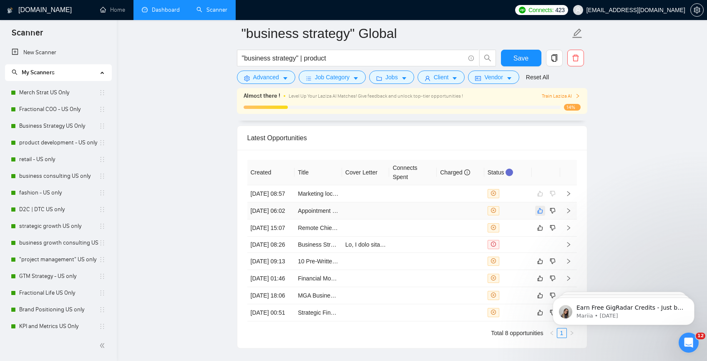
click at [536, 216] on button "button" at bounding box center [540, 211] width 10 height 10
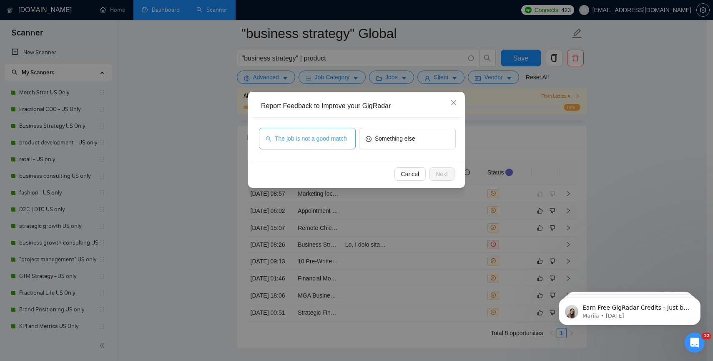
click at [318, 143] on span "The job is not a good match" at bounding box center [311, 138] width 72 height 9
click at [433, 178] on button "Next" at bounding box center [441, 173] width 25 height 13
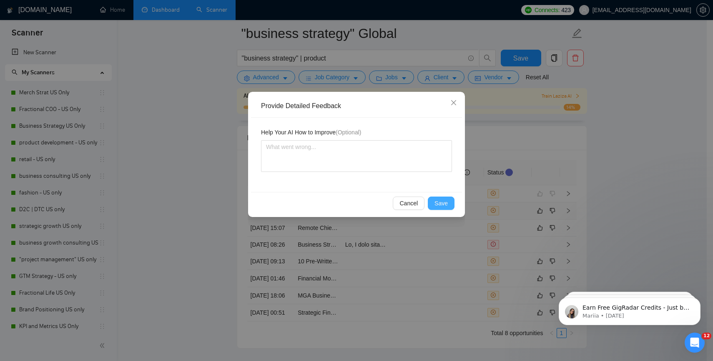
click at [441, 202] on span "Save" at bounding box center [441, 203] width 13 height 9
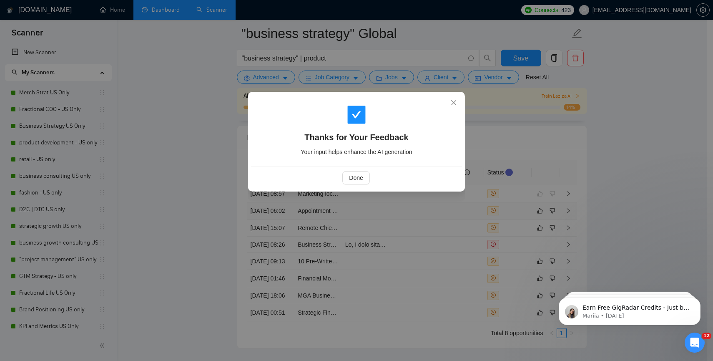
click at [347, 187] on div "Done" at bounding box center [356, 177] width 211 height 22
click at [353, 176] on span "Done" at bounding box center [356, 177] width 14 height 9
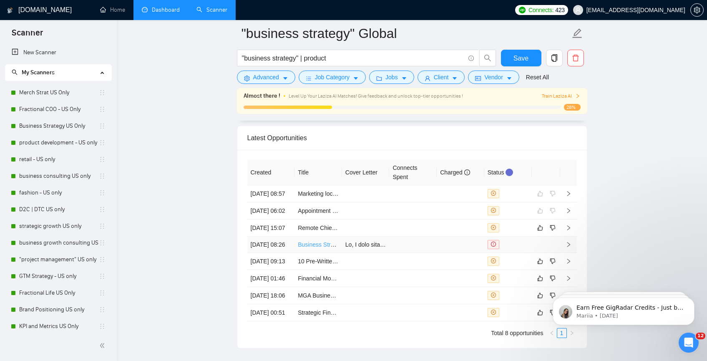
click at [309, 248] on link "Business Strategy Consultant - Lingerie Brand Launch" at bounding box center [368, 244] width 141 height 7
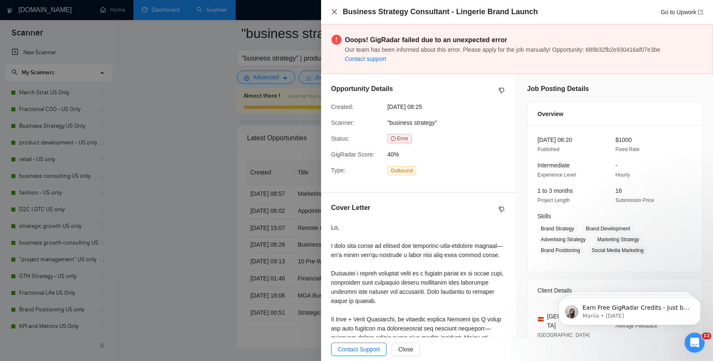
click at [335, 12] on icon "close" at bounding box center [334, 11] width 5 height 5
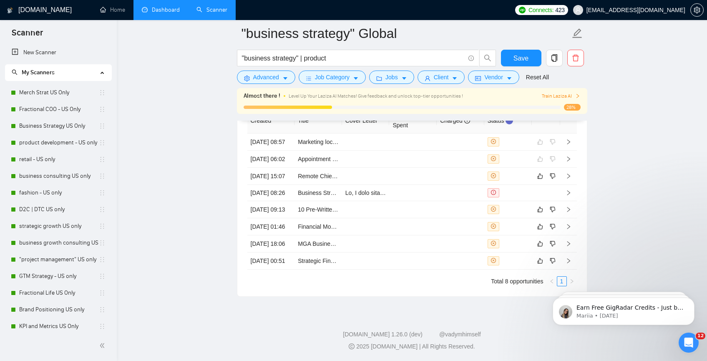
scroll to position [2238, 0]
click at [536, 204] on button "button" at bounding box center [540, 209] width 10 height 10
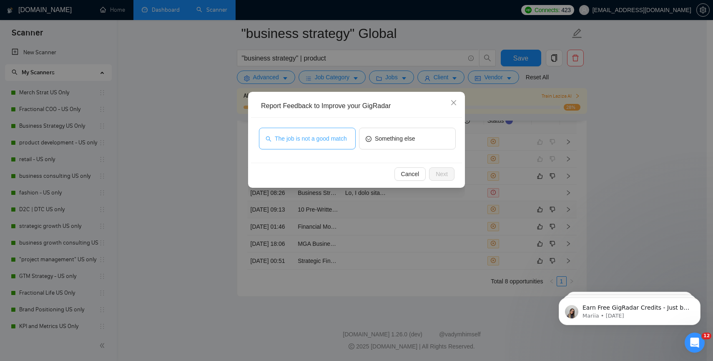
click at [321, 141] on span "The job is not a good match" at bounding box center [311, 138] width 72 height 9
click at [438, 173] on span "Next" at bounding box center [442, 173] width 12 height 9
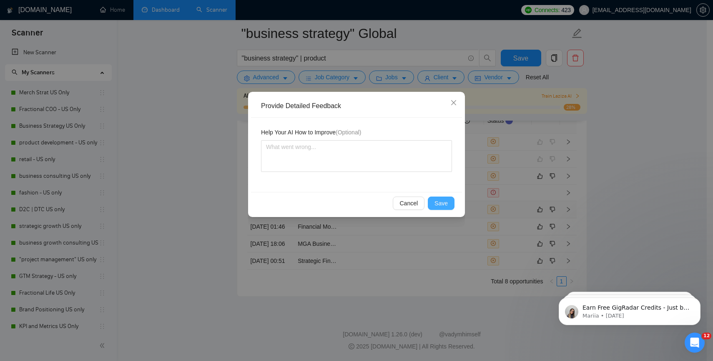
click at [452, 201] on button "Save" at bounding box center [441, 202] width 27 height 13
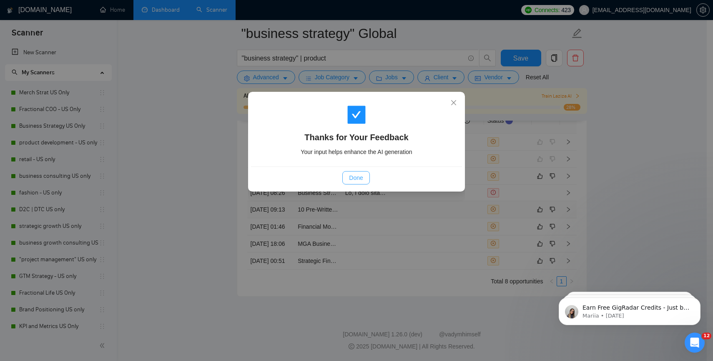
click at [353, 178] on span "Done" at bounding box center [356, 177] width 14 height 9
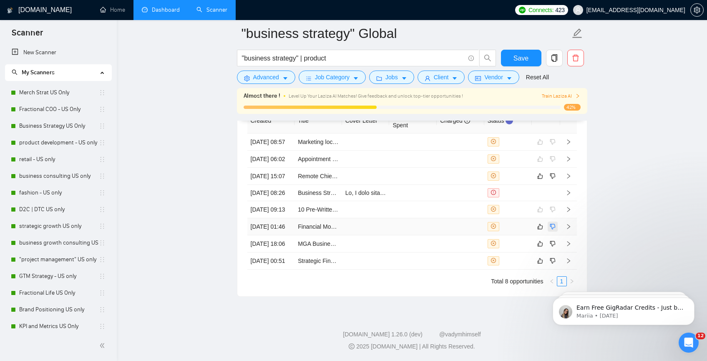
click at [554, 223] on icon "dislike" at bounding box center [553, 226] width 6 height 7
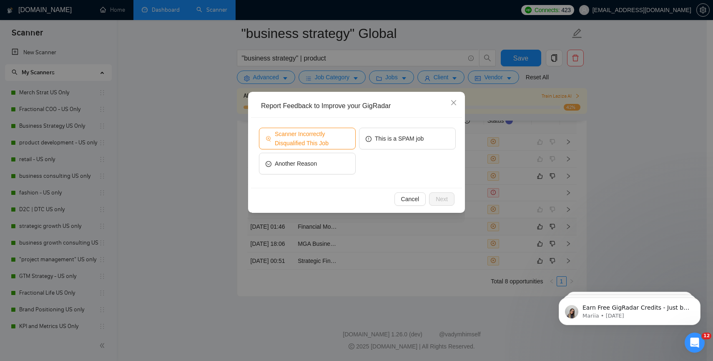
click at [337, 145] on span "Scanner Incorrectly Disqualified This Job" at bounding box center [312, 138] width 74 height 18
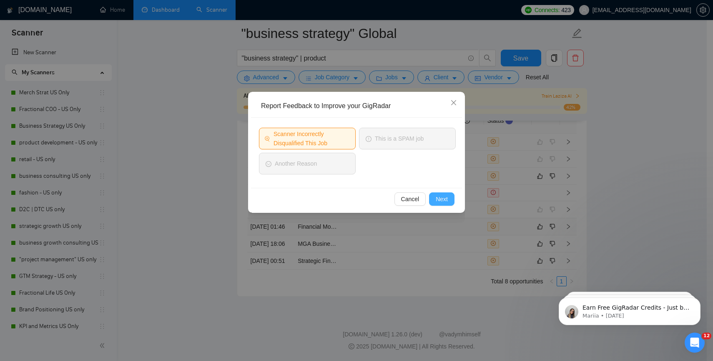
click at [443, 201] on span "Next" at bounding box center [442, 198] width 12 height 9
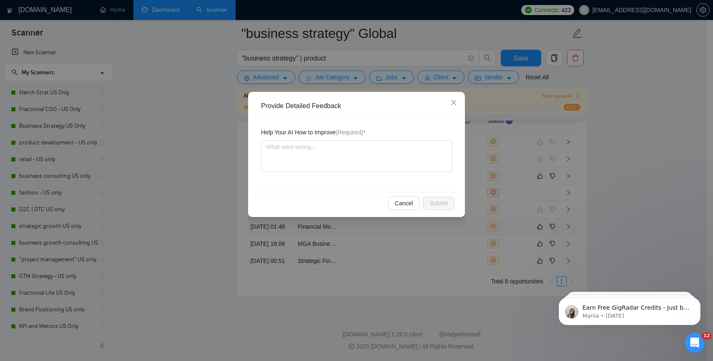
click at [380, 174] on div "Help Your AI How to Improve (Required) *" at bounding box center [356, 155] width 211 height 74
click at [384, 163] on textarea at bounding box center [356, 156] width 191 height 32
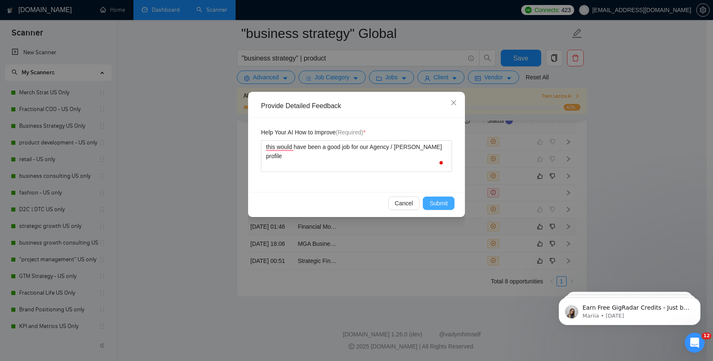
click at [446, 205] on span "Submit" at bounding box center [439, 203] width 18 height 9
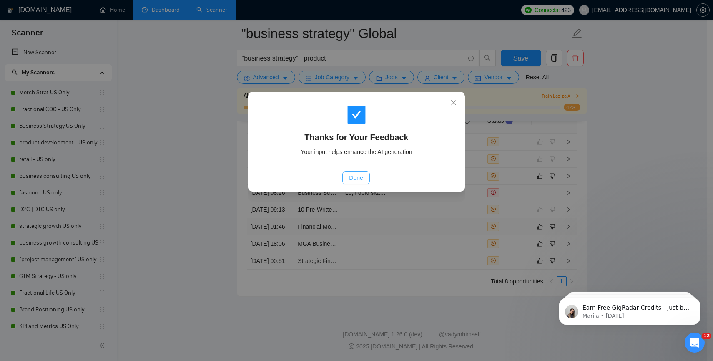
click at [360, 182] on div "Done" at bounding box center [356, 177] width 211 height 22
click at [360, 175] on span "Done" at bounding box center [356, 177] width 14 height 9
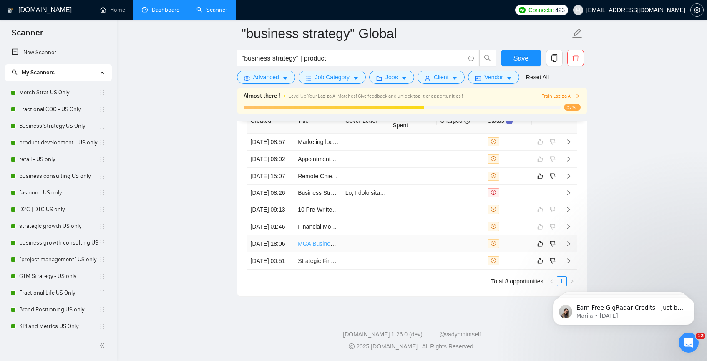
click at [310, 240] on link "MGA Business Strategy" at bounding box center [329, 243] width 62 height 7
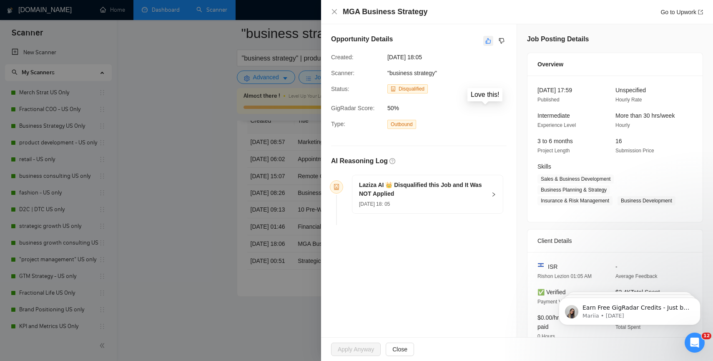
click at [488, 43] on icon "like" at bounding box center [489, 41] width 6 height 7
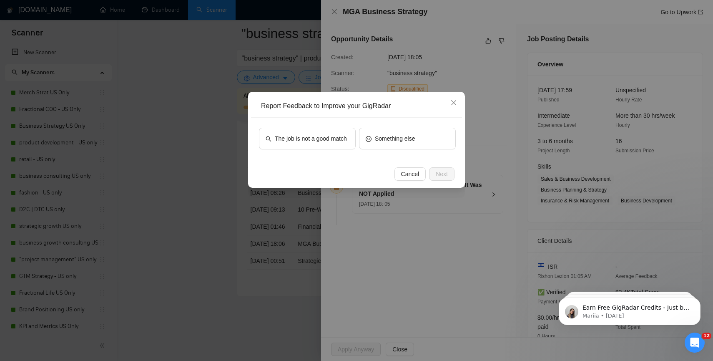
click at [331, 123] on div "The job is not a good match Something else" at bounding box center [356, 140] width 211 height 45
click at [330, 141] on span "The job is not a good match" at bounding box center [311, 138] width 72 height 9
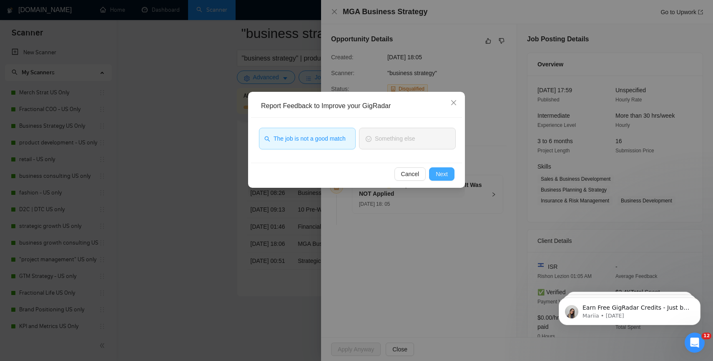
click at [442, 173] on span "Next" at bounding box center [442, 173] width 12 height 9
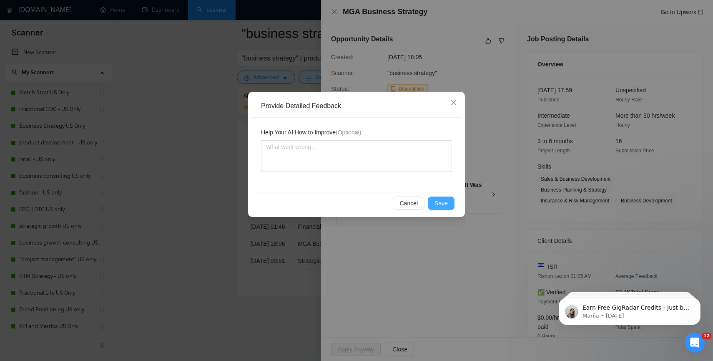
click at [442, 205] on span "Save" at bounding box center [441, 203] width 13 height 9
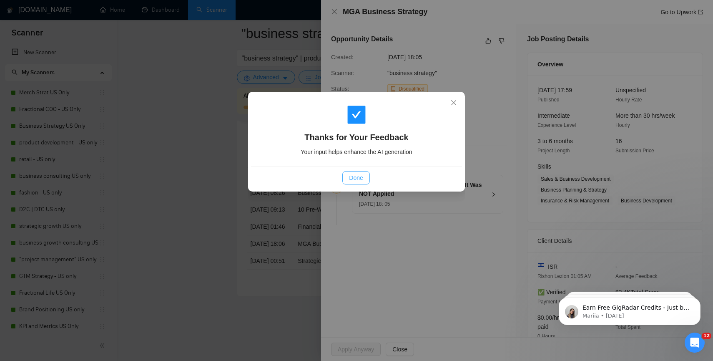
click at [346, 175] on button "Done" at bounding box center [355, 177] width 27 height 13
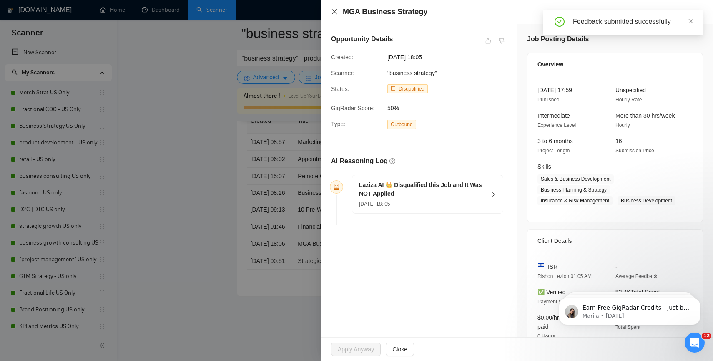
click at [336, 13] on icon "close" at bounding box center [334, 11] width 7 height 7
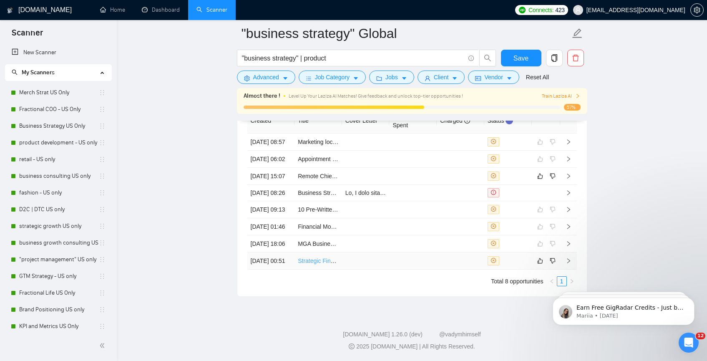
click at [315, 258] on link "Strategic Finance Consultant for High-Growth AI Company" at bounding box center [373, 260] width 151 height 7
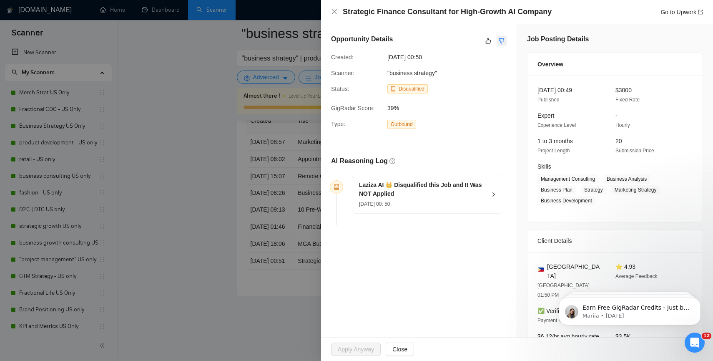
click at [502, 40] on button "button" at bounding box center [502, 41] width 10 height 10
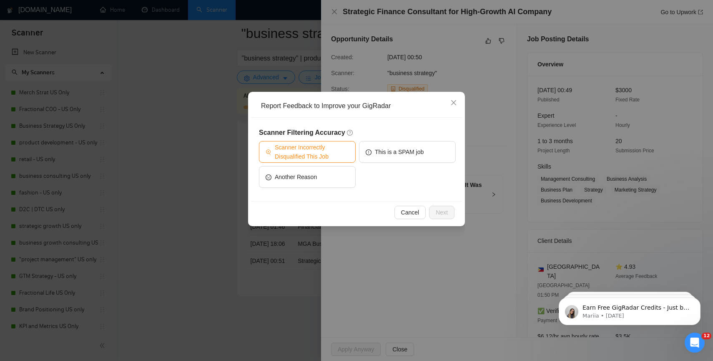
click at [338, 144] on span "Scanner Incorrectly Disqualified This Job" at bounding box center [312, 152] width 74 height 18
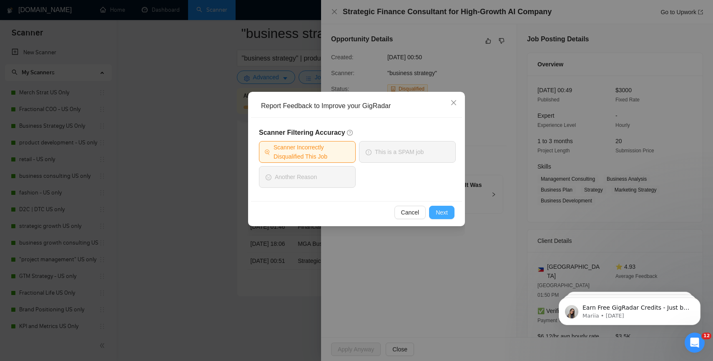
click at [437, 209] on span "Next" at bounding box center [442, 212] width 12 height 9
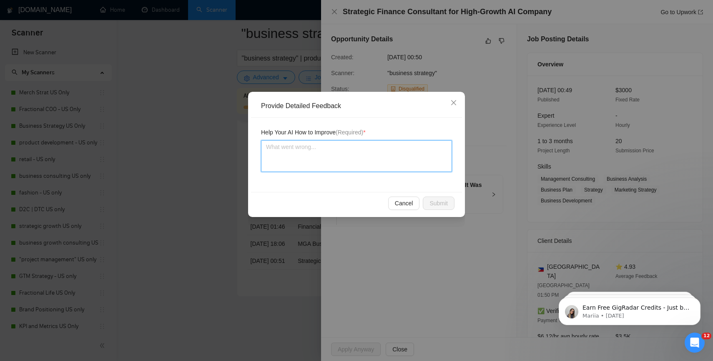
click at [363, 148] on textarea at bounding box center [356, 156] width 191 height 32
type textarea "t"
type textarea "th"
type textarea "thi"
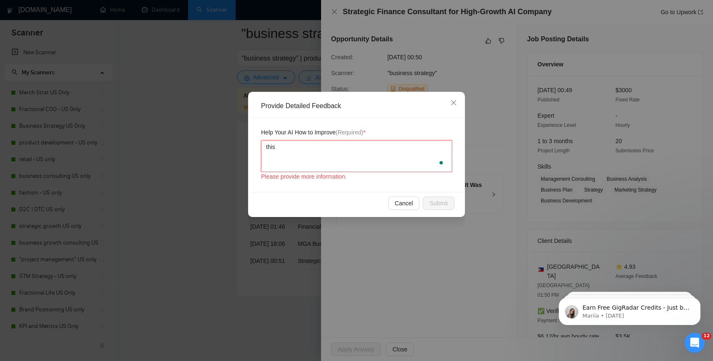
type textarea "this"
type textarea "this w"
type textarea "this wo"
type textarea "this wou"
type textarea "this woul"
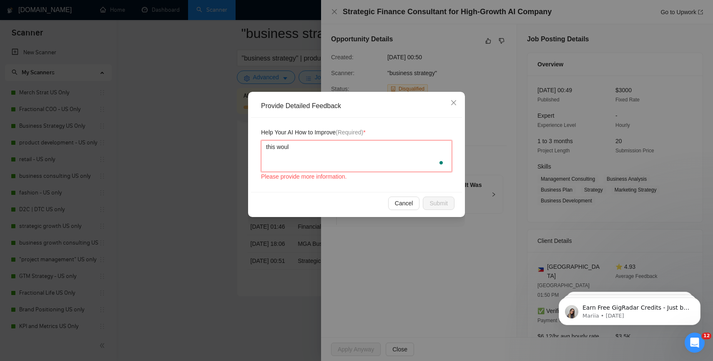
type textarea "this would"
type textarea "this would h"
type textarea "this would ha"
type textarea "this would have"
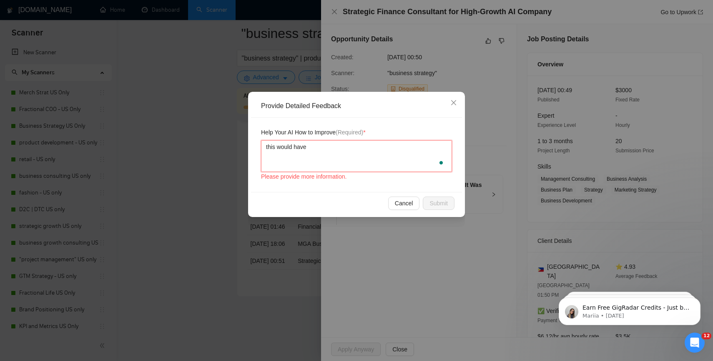
type textarea "this would have"
type textarea "this would have b"
type textarea "this would have be"
type textarea "this would have been"
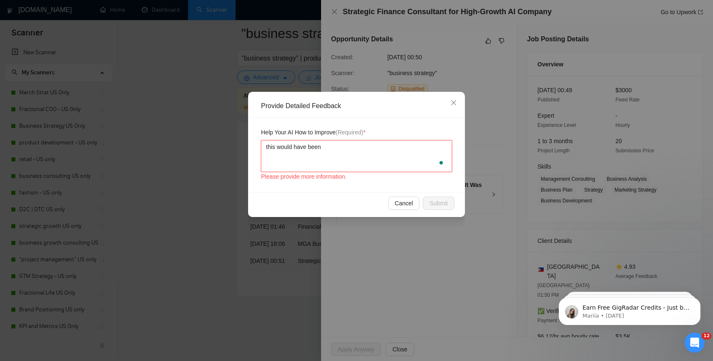
type textarea "this would have been a"
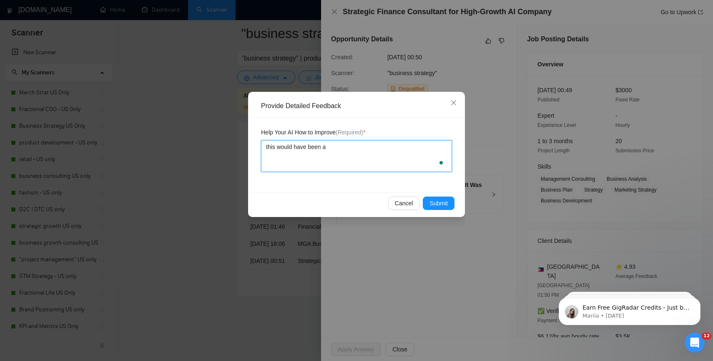
type textarea "this would have been a"
type textarea "this would have been a g"
type textarea "this would have been a go"
type textarea "this would have been a goo"
type textarea "this would have been a good"
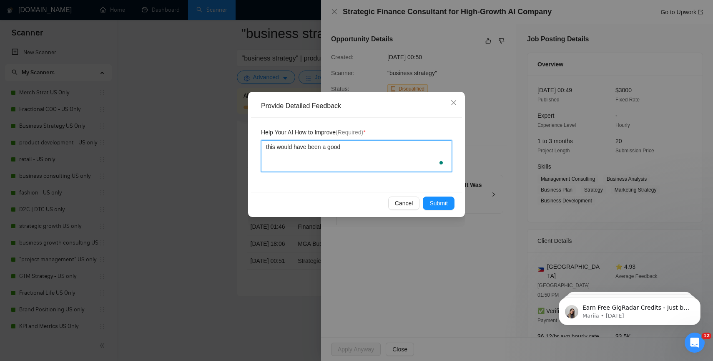
type textarea "this would have been a good"
type textarea "this would have been a good j"
type textarea "this would have been a good jo"
type textarea "this would have been a good job"
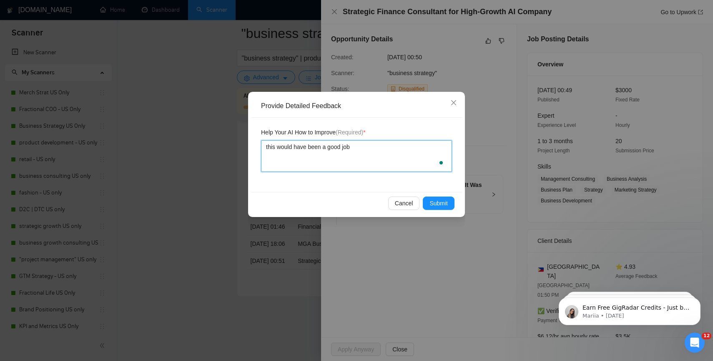
type textarea "this would have been a good job f"
type textarea "this would have been a good job fo"
type textarea "this would have been a good job for"
type textarea "this would have been a good job for o"
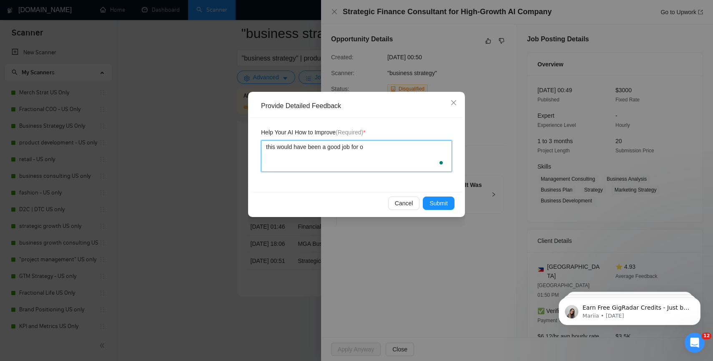
type textarea "this would have been a good job for ou"
type textarea "this would have been a good job for our"
type textarea "this would have been a good job for our A"
type textarea "this would have been a good job for our Ag"
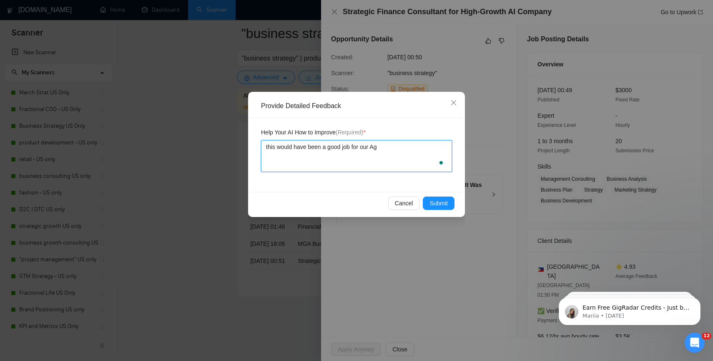
type textarea "this would have been a good job for our Age"
type textarea "this would have been a good job for our Agen"
type textarea "this would have been a good job for our Agenc"
type textarea "this would have been a good job for our Agency"
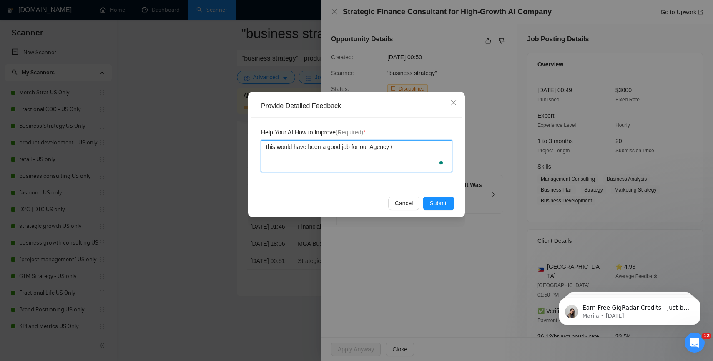
type textarea "this would have been a good job for our Agency /"
type textarea "this would have been a good job for our Agency / C"
type textarea "this would have been a good job for our Agency / Ca"
type textarea "this would have been a good job for our Agency / Car"
type textarea "this would have been a good job for our Agency / Caro"
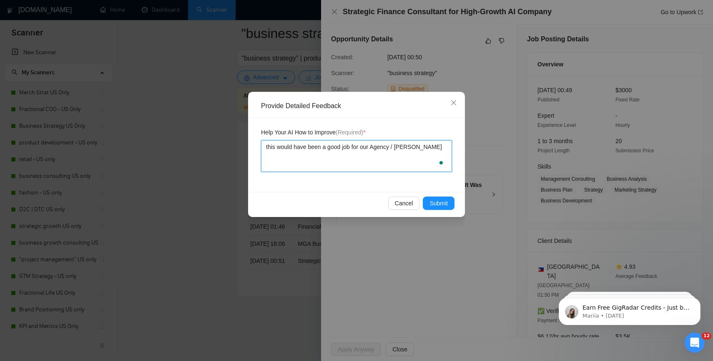
type textarea "this would have been a good job for our Agency / Carol"
type textarea "this would have been a good job for our Agency / Caroly"
type textarea "this would have been a good job for our Agency / Carolyn"
type textarea "this would have been a good job for our Agency / Carolyn."
click at [448, 209] on button "Submit" at bounding box center [439, 202] width 32 height 13
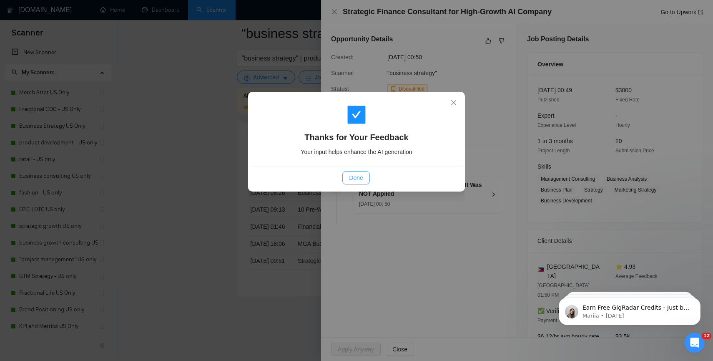
click at [363, 181] on button "Done" at bounding box center [355, 177] width 27 height 13
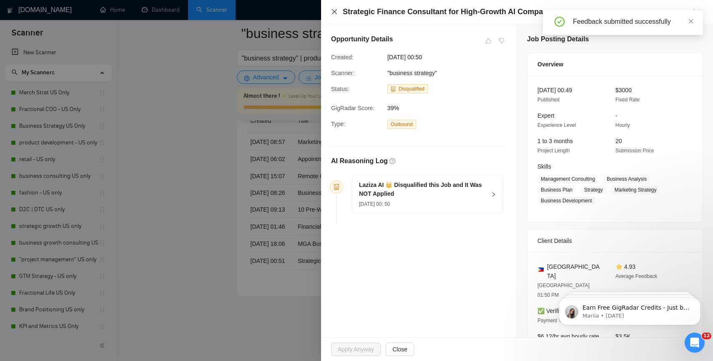
click at [335, 11] on icon "close" at bounding box center [334, 11] width 5 height 5
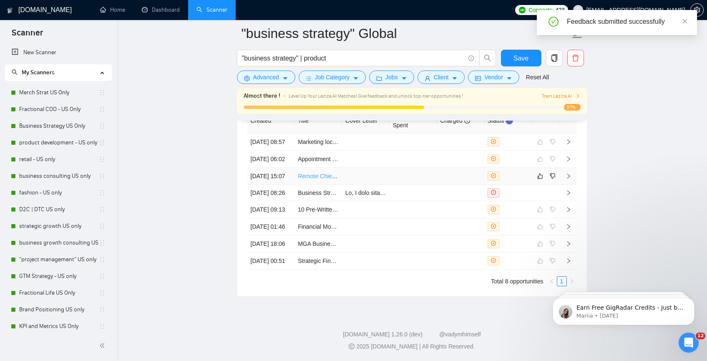
click at [300, 173] on link "Remote Chief of Staff to the CEO | AI-Savvy, Strategy-Focused Operator" at bounding box center [392, 176] width 188 height 7
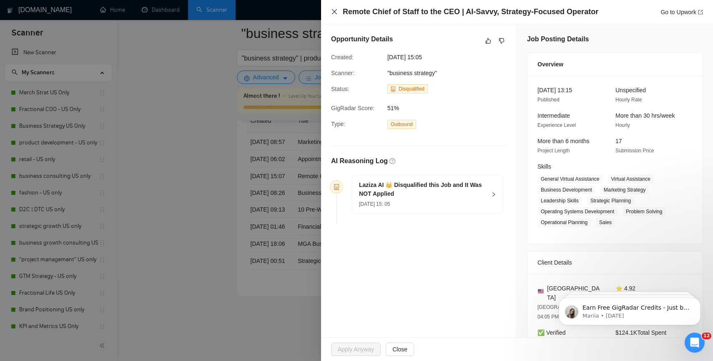
click at [336, 12] on icon "close" at bounding box center [334, 11] width 7 height 7
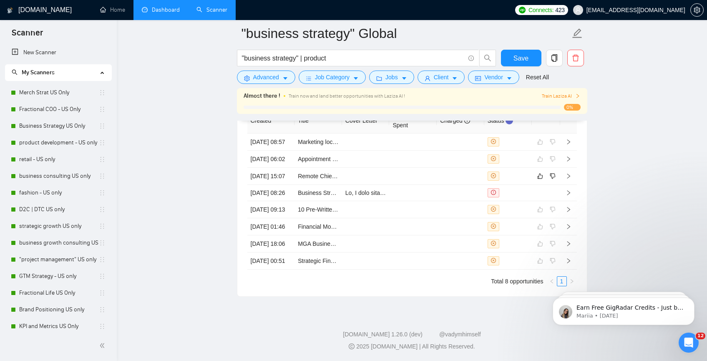
click at [155, 13] on link "Dashboard" at bounding box center [161, 9] width 38 height 7
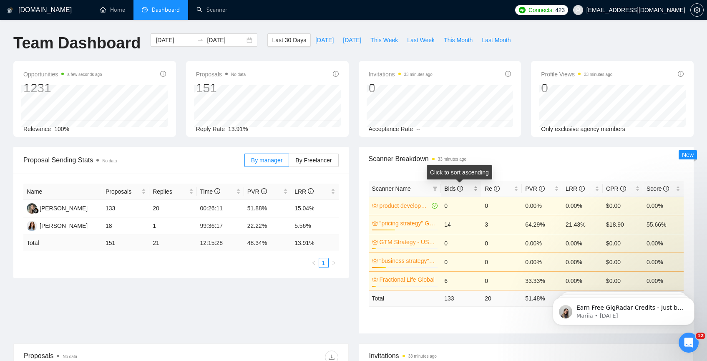
click at [458, 187] on icon "info-circle" at bounding box center [460, 189] width 6 height 6
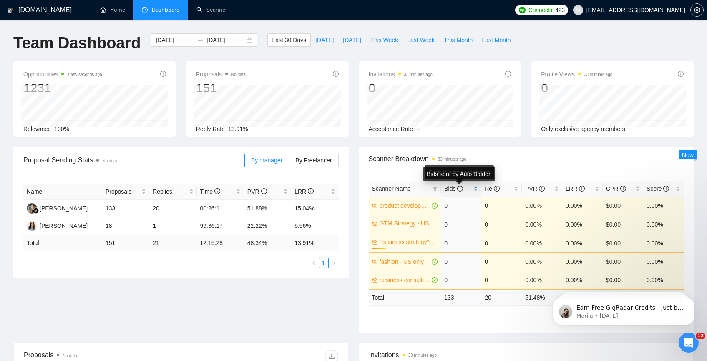
click at [458, 187] on icon "info-circle" at bounding box center [460, 189] width 6 height 6
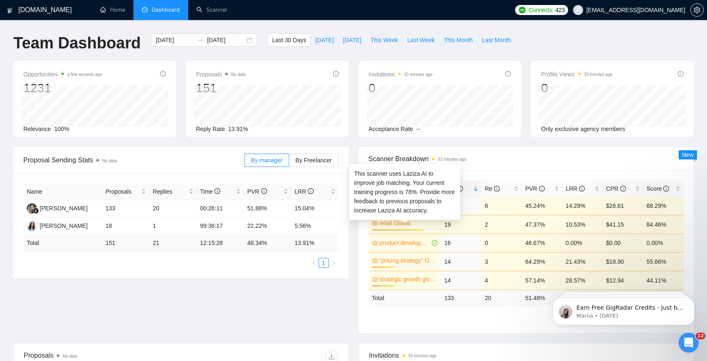
click at [400, 222] on link "retail Global" at bounding box center [408, 223] width 57 height 9
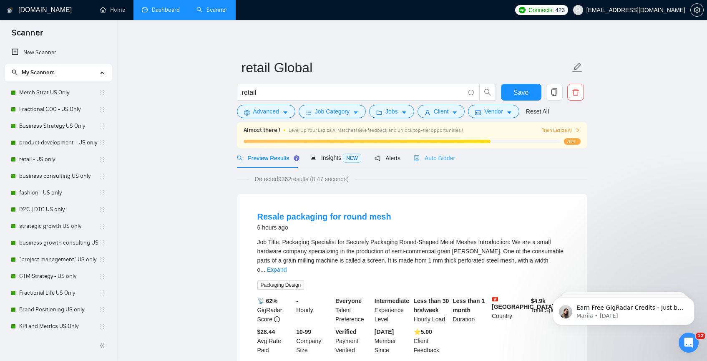
click at [425, 163] on div "Auto Bidder" at bounding box center [434, 158] width 41 height 20
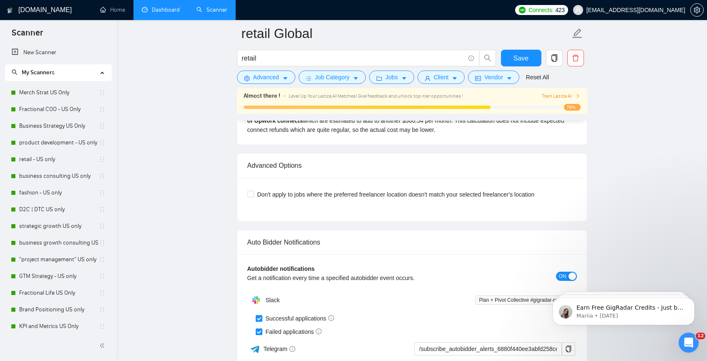
drag, startPoint x: 710, startPoint y: 36, endPoint x: 154, endPoint y: 33, distance: 555.7
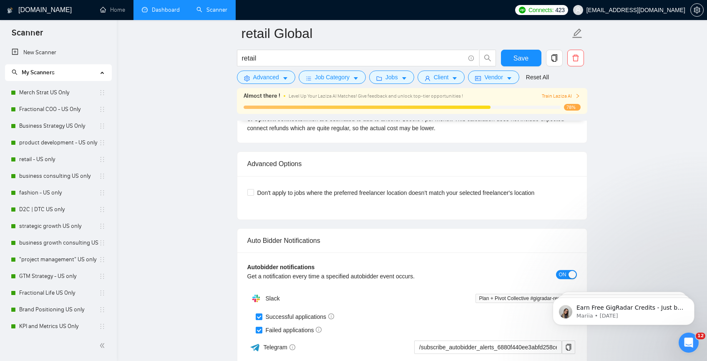
scroll to position [2289, 0]
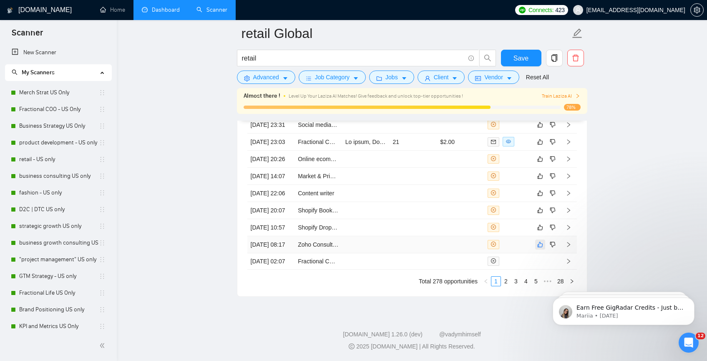
click at [536, 239] on button "button" at bounding box center [540, 244] width 10 height 10
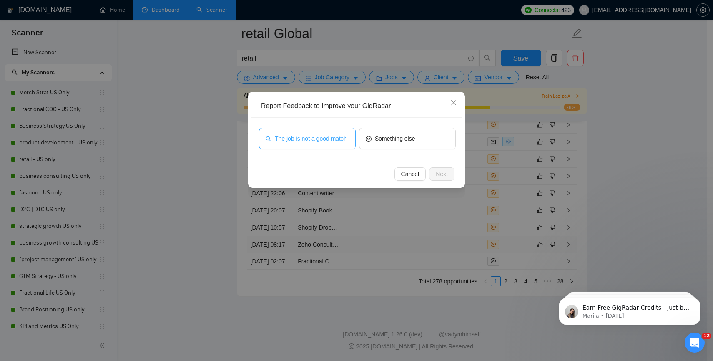
click at [320, 142] on span "The job is not a good match" at bounding box center [311, 138] width 72 height 9
click at [447, 175] on span "Next" at bounding box center [442, 173] width 12 height 9
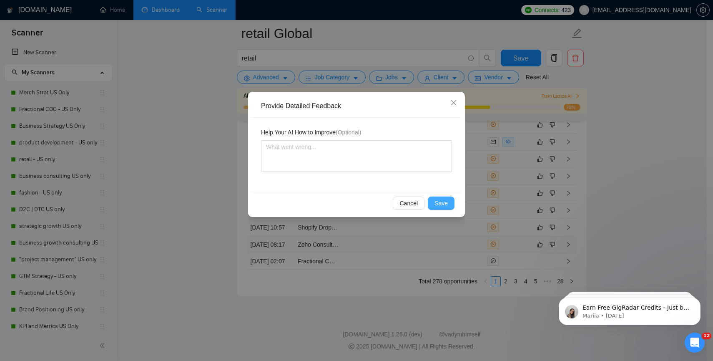
click at [440, 204] on span "Save" at bounding box center [441, 203] width 13 height 9
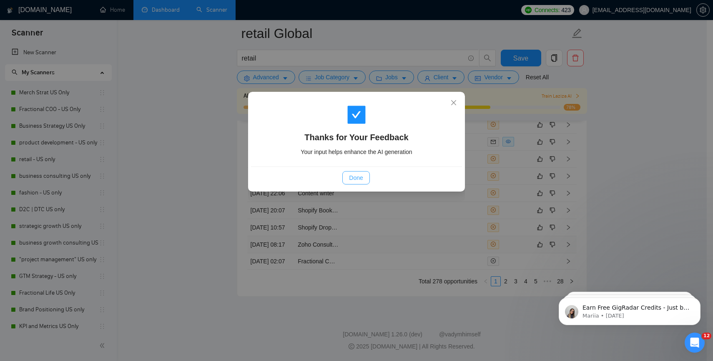
click at [355, 179] on span "Done" at bounding box center [356, 177] width 14 height 9
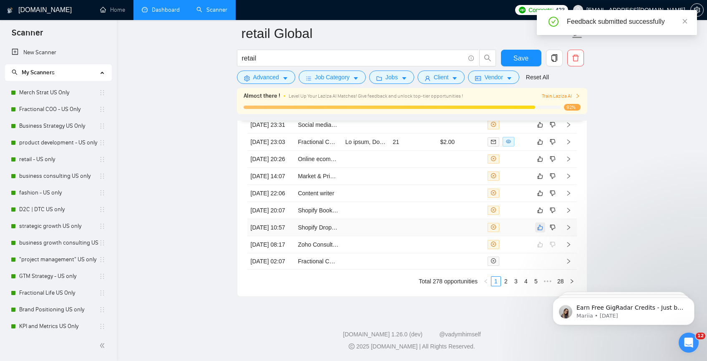
click at [537, 224] on icon "like" at bounding box center [540, 227] width 6 height 7
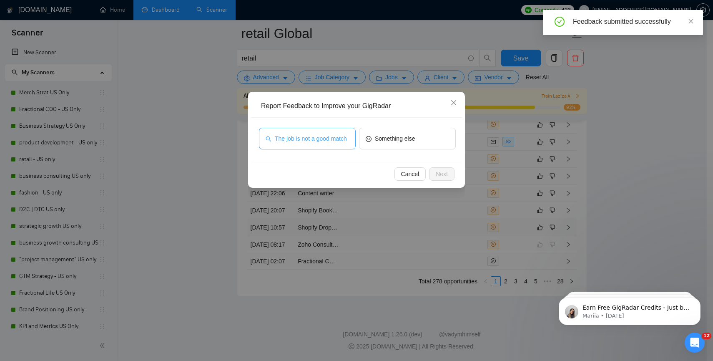
click at [331, 143] on span "The job is not a good match" at bounding box center [311, 138] width 72 height 9
click at [443, 175] on span "Next" at bounding box center [442, 173] width 12 height 9
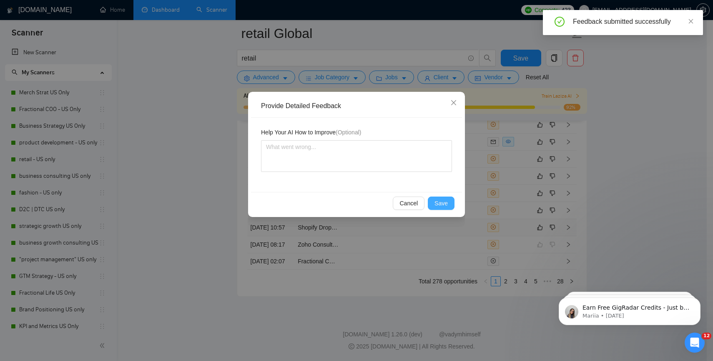
click at [447, 200] on span "Save" at bounding box center [441, 203] width 13 height 9
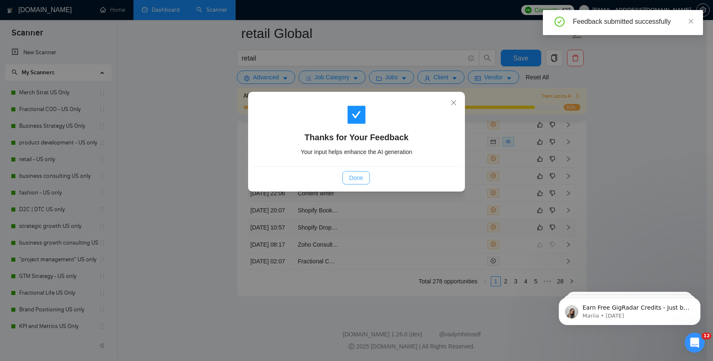
click at [362, 178] on span "Done" at bounding box center [356, 177] width 14 height 9
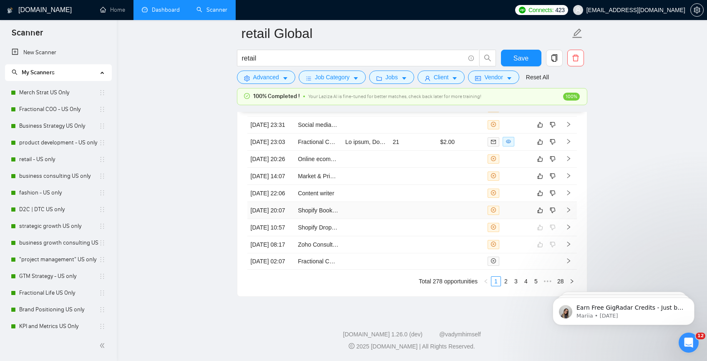
scroll to position [2251, 0]
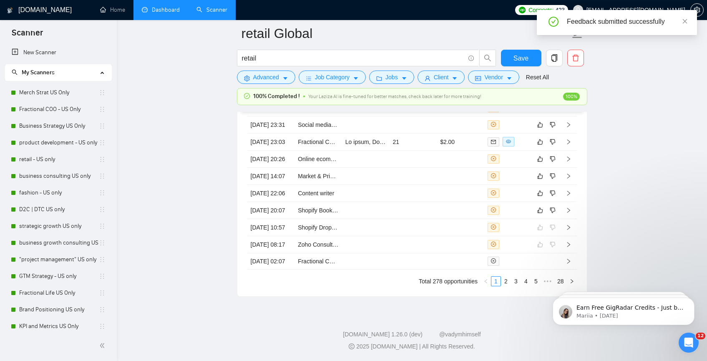
click at [162, 12] on link "Dashboard" at bounding box center [161, 9] width 38 height 7
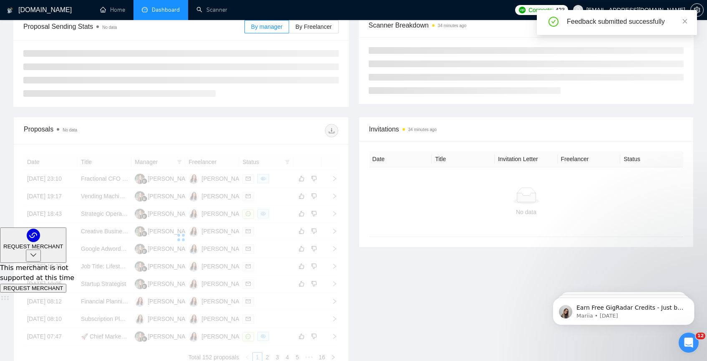
scroll to position [151, 0]
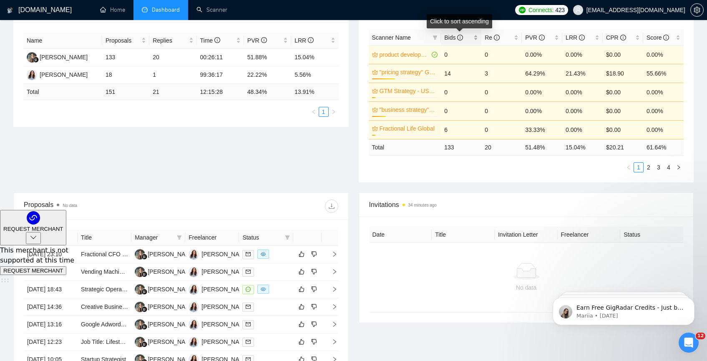
click at [456, 35] on span "Bids" at bounding box center [453, 37] width 19 height 7
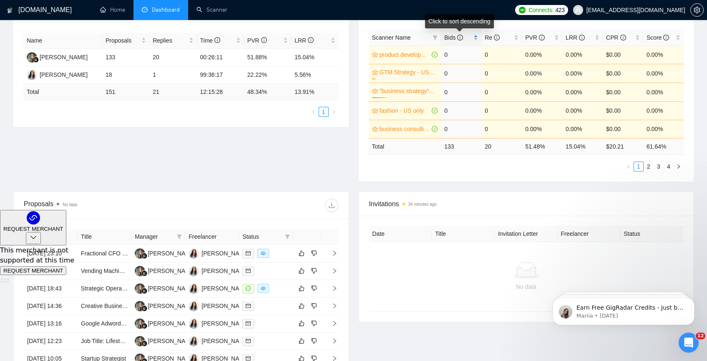
click at [456, 35] on span "Bids" at bounding box center [453, 37] width 19 height 7
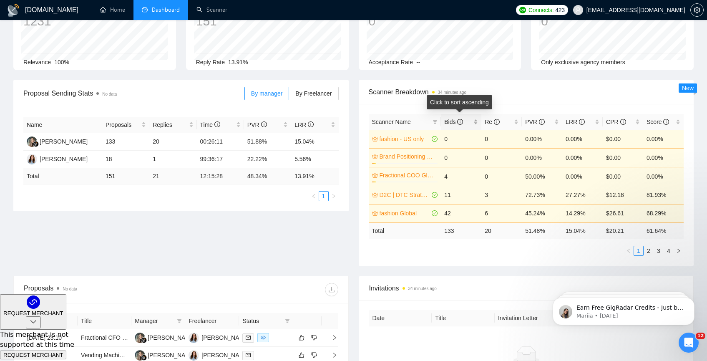
click at [447, 122] on span "Bids" at bounding box center [453, 121] width 19 height 7
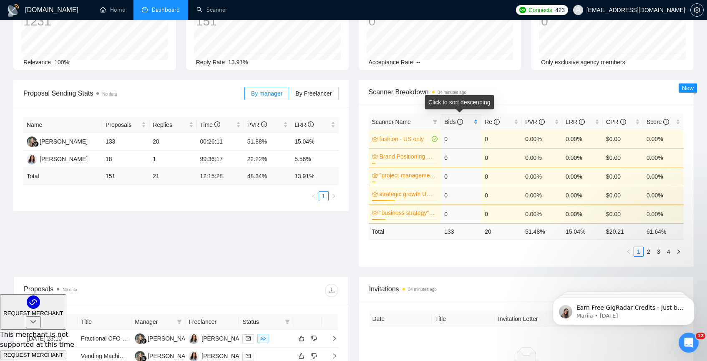
click at [447, 122] on span "Bids" at bounding box center [453, 121] width 19 height 7
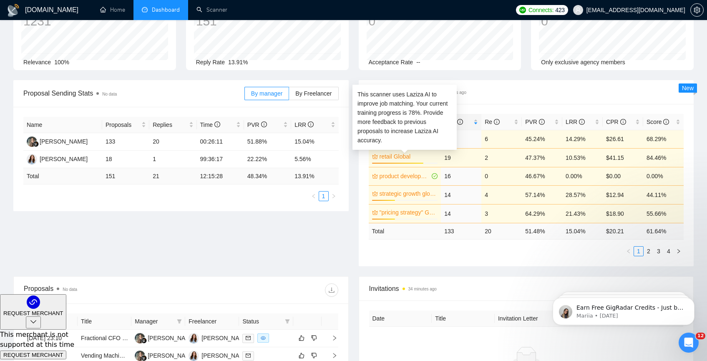
click at [416, 156] on link "retail Global" at bounding box center [408, 156] width 57 height 9
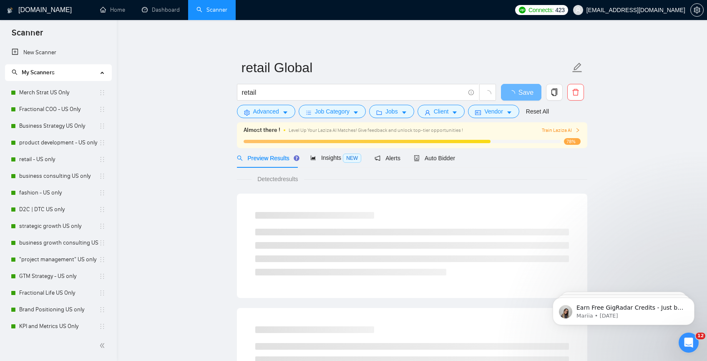
click at [443, 148] on div "Almost there ! Level Up Your Laziza AI Matches! Give feedback and unlock top-ti…" at bounding box center [412, 135] width 350 height 26
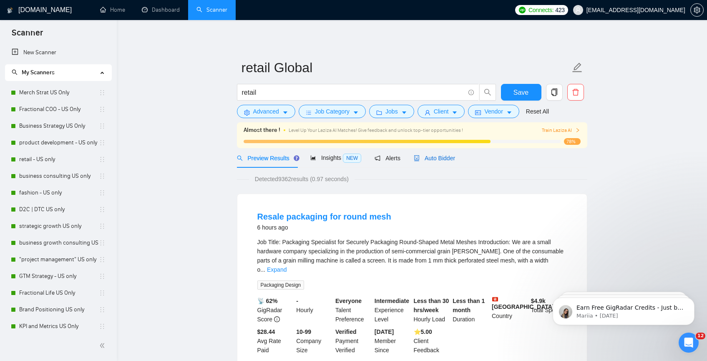
click at [443, 154] on div "Auto Bidder" at bounding box center [434, 158] width 41 height 9
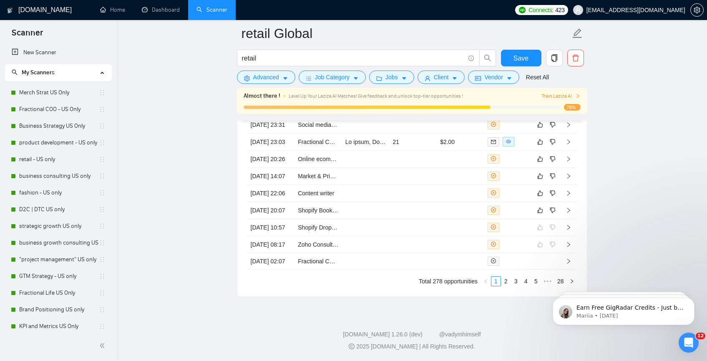
scroll to position [2285, 0]
click at [540, 207] on icon "like" at bounding box center [539, 209] width 5 height 5
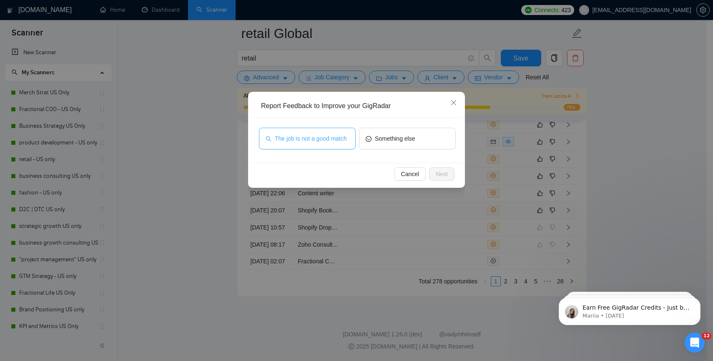
click at [335, 138] on span "The job is not a good match" at bounding box center [311, 138] width 72 height 9
click at [441, 174] on span "Next" at bounding box center [442, 173] width 12 height 9
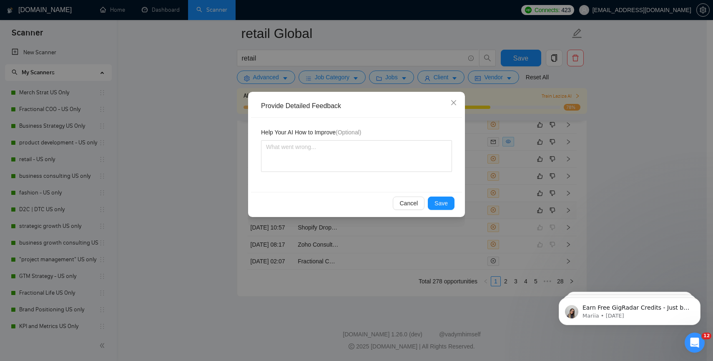
click at [457, 207] on div "Cancel Save" at bounding box center [356, 203] width 211 height 22
click at [449, 202] on button "Save" at bounding box center [441, 202] width 27 height 13
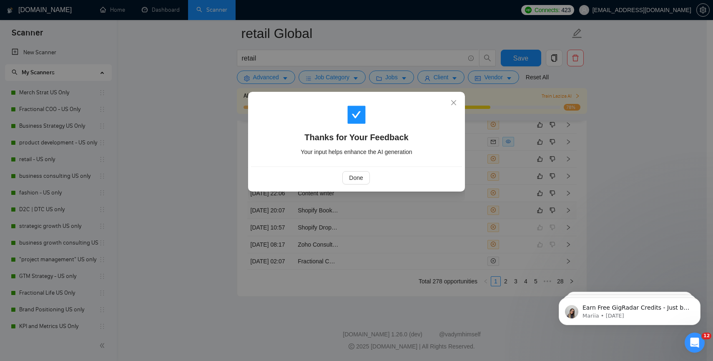
click at [347, 170] on div "Done" at bounding box center [356, 177] width 211 height 22
click at [351, 177] on span "Done" at bounding box center [356, 177] width 14 height 9
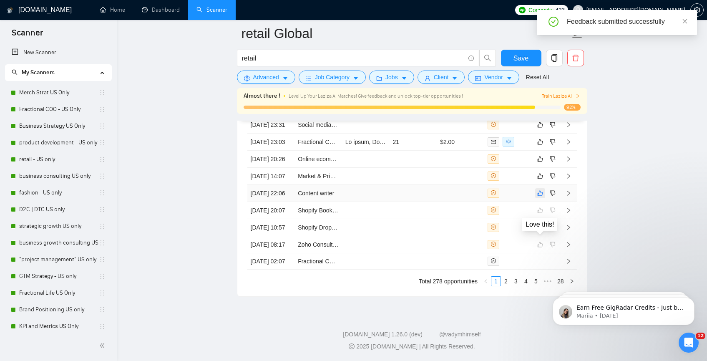
click at [539, 190] on icon "like" at bounding box center [539, 192] width 5 height 5
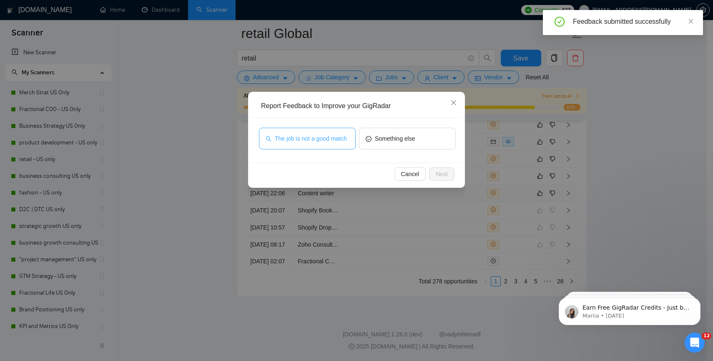
click at [327, 136] on span "The job is not a good match" at bounding box center [311, 138] width 72 height 9
click at [431, 174] on button "Next" at bounding box center [441, 173] width 25 height 13
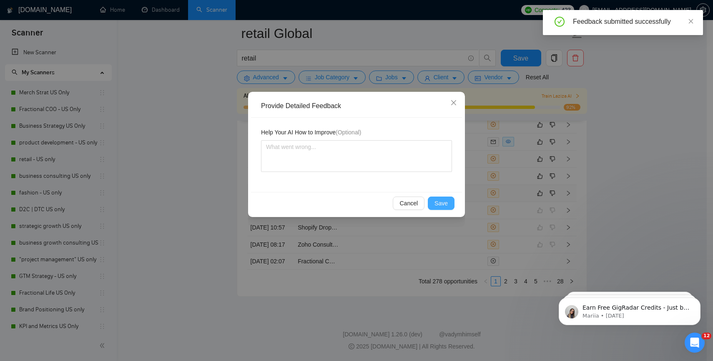
click at [440, 208] on button "Save" at bounding box center [441, 202] width 27 height 13
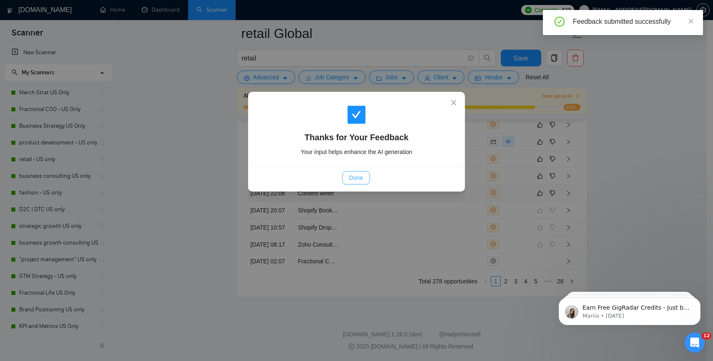
click at [352, 181] on span "Done" at bounding box center [356, 177] width 14 height 9
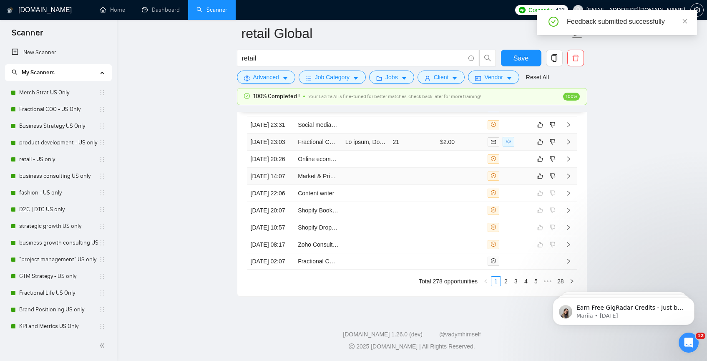
scroll to position [2185, 0]
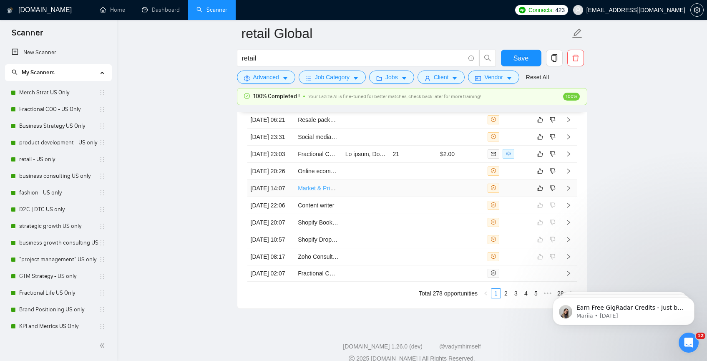
click at [327, 191] on link "Market & Pricing Study (Desk Research Only) — Aquaculture & Specialty Foods" at bounding box center [401, 188] width 207 height 7
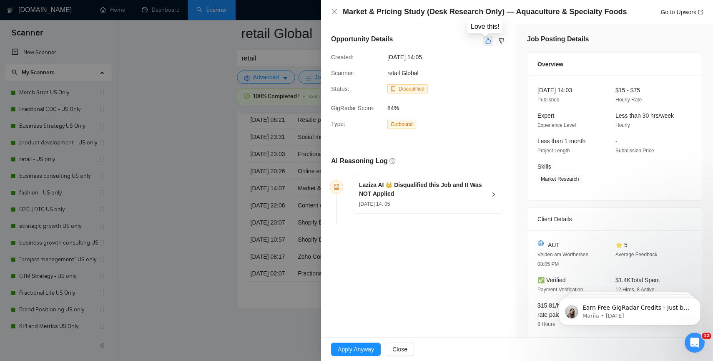
click at [486, 43] on icon "like" at bounding box center [489, 41] width 6 height 7
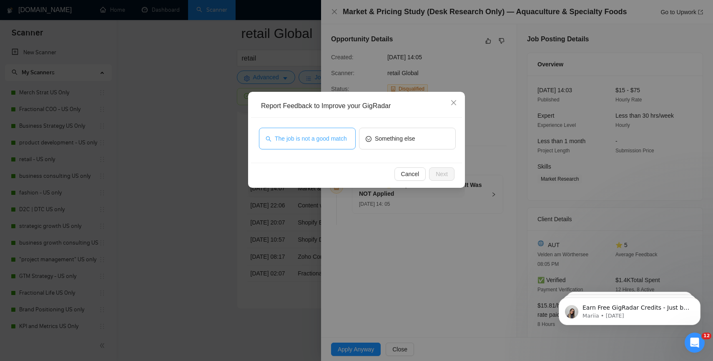
click at [296, 140] on span "The job is not a good match" at bounding box center [311, 138] width 72 height 9
click at [450, 173] on button "Next" at bounding box center [441, 173] width 25 height 13
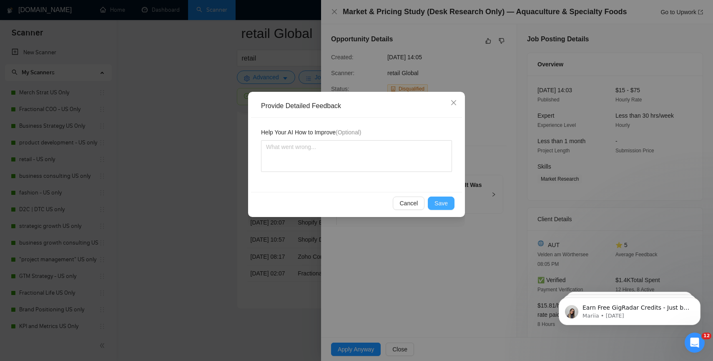
click at [440, 209] on div "Cancel Save" at bounding box center [356, 203] width 211 height 22
click at [440, 207] on span "Save" at bounding box center [441, 203] width 13 height 9
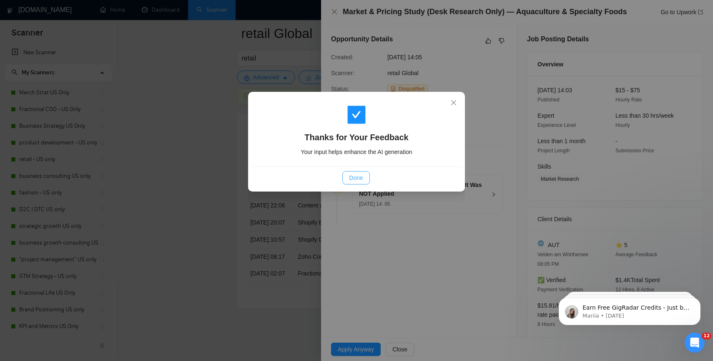
click at [360, 181] on span "Done" at bounding box center [356, 177] width 14 height 9
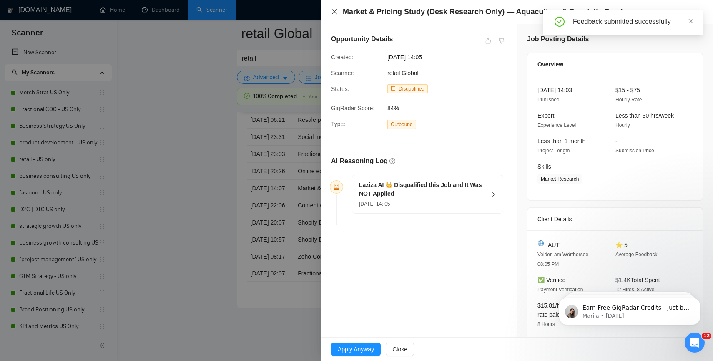
click at [333, 11] on icon "close" at bounding box center [334, 11] width 7 height 7
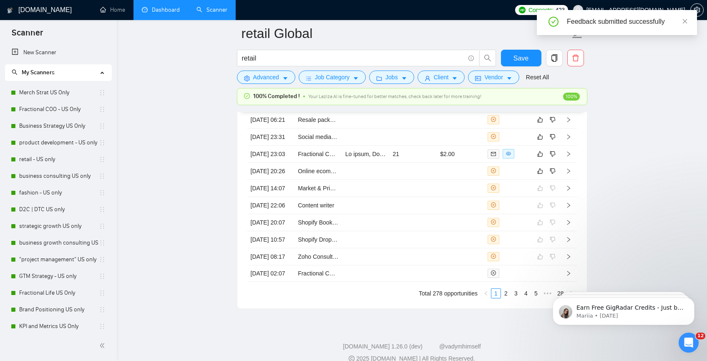
click at [171, 13] on link "Dashboard" at bounding box center [161, 9] width 38 height 7
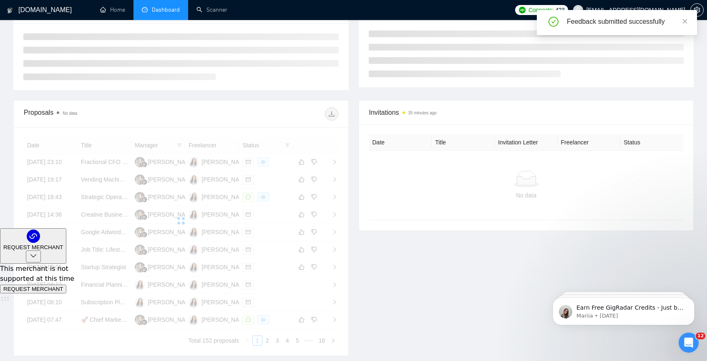
scroll to position [150, 0]
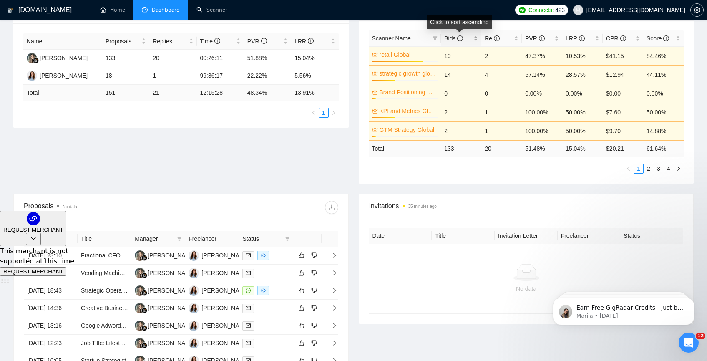
click at [453, 43] on div "Bids" at bounding box center [461, 38] width 34 height 9
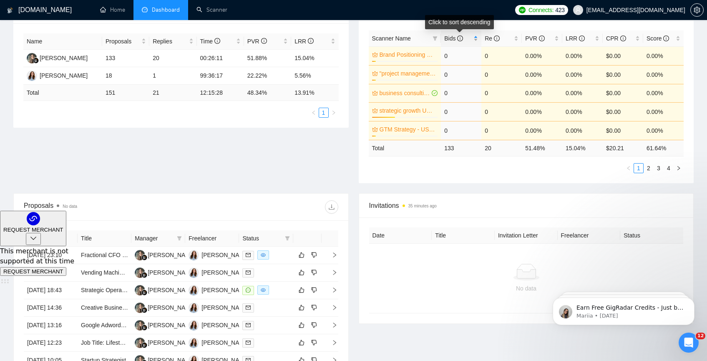
click at [453, 43] on div "Bids" at bounding box center [461, 38] width 34 height 9
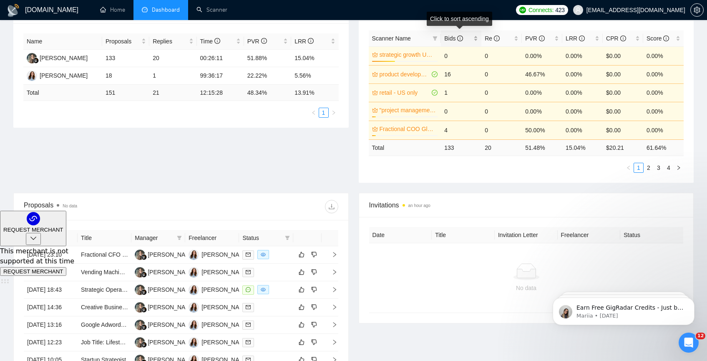
click at [460, 39] on icon "info-circle" at bounding box center [460, 38] width 6 height 6
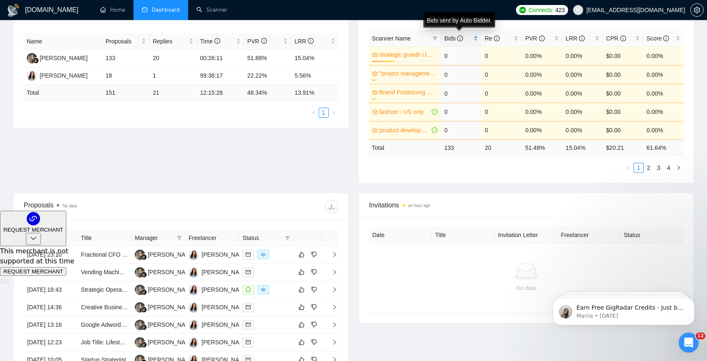
click at [460, 39] on icon "info-circle" at bounding box center [460, 38] width 6 height 6
